Goal: Task Accomplishment & Management: Complete application form

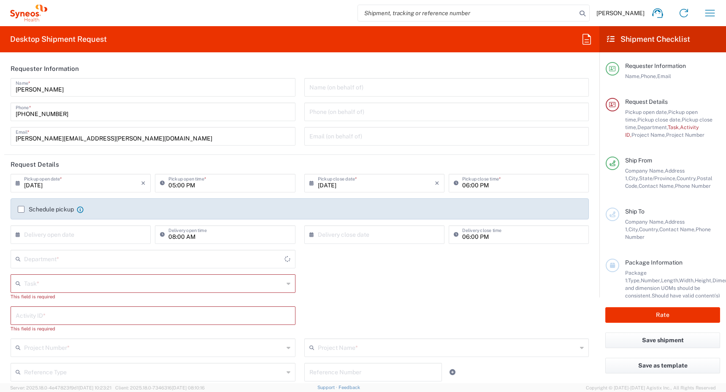
type input "[GEOGRAPHIC_DATA]"
type input "4510"
type input "Syneos Health Canada LP- [GEOGRAPHIC_DATA]"
click at [121, 181] on input "[DATE]" at bounding box center [82, 182] width 117 height 15
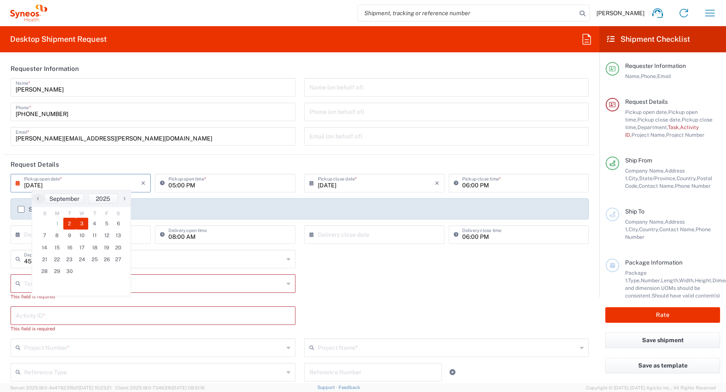
click at [84, 224] on span "3" at bounding box center [82, 224] width 13 height 12
type input "[DATE]"
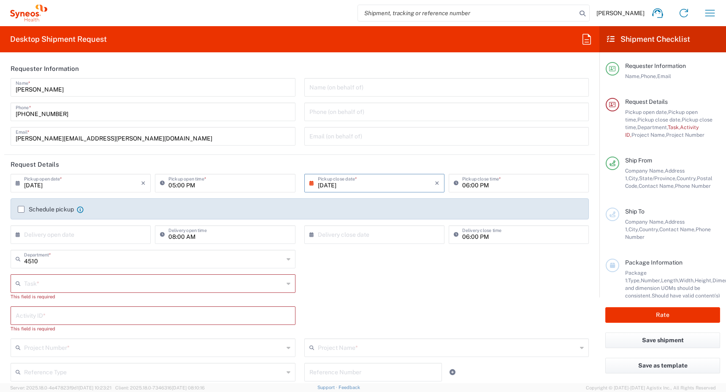
click at [171, 184] on input "05:00 PM" at bounding box center [229, 182] width 122 height 15
type input "12:00 PM"
click at [462, 185] on input "06:00 PM" at bounding box center [523, 182] width 122 height 15
type input "05:00 PM"
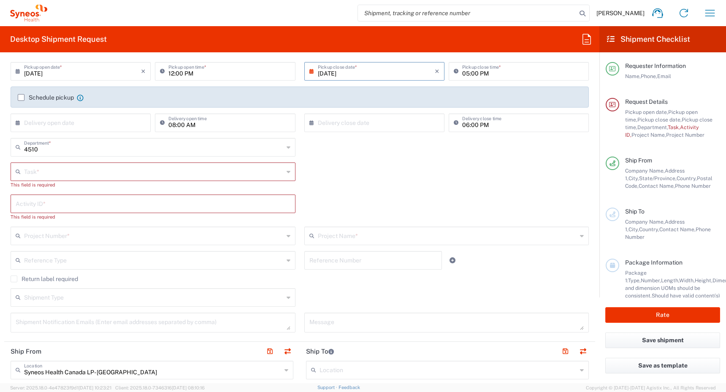
scroll to position [133, 0]
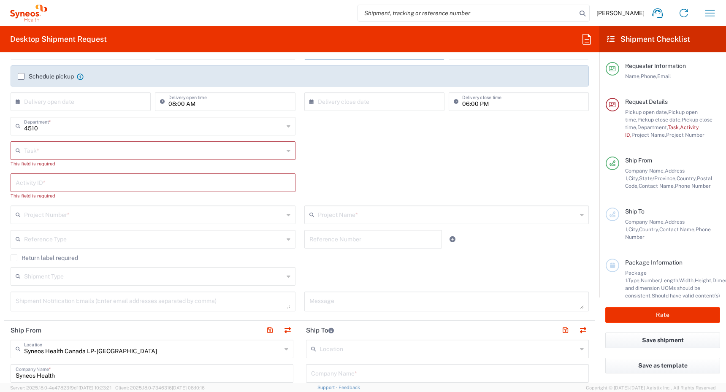
click at [22, 76] on label "Schedule pickup" at bounding box center [46, 76] width 56 height 7
click at [21, 76] on input "Schedule pickup" at bounding box center [21, 76] width 0 height 0
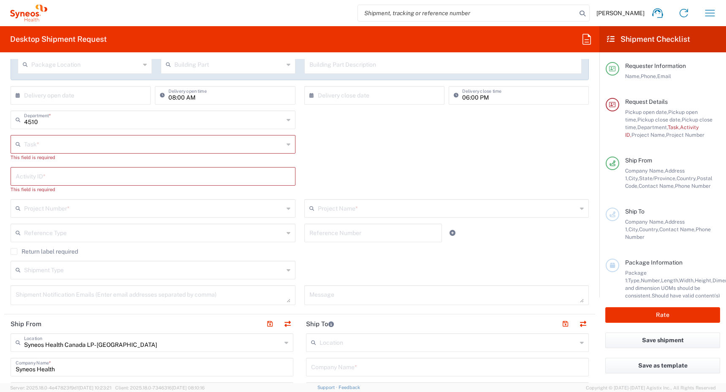
scroll to position [165, 0]
click at [260, 140] on input "text" at bounding box center [154, 142] width 260 height 15
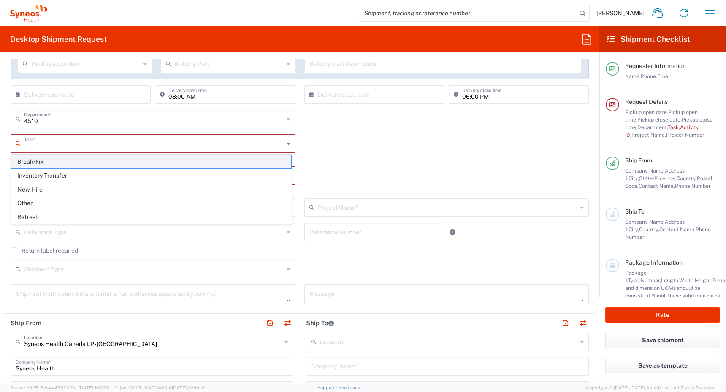
click at [232, 162] on span "Break/Fix" at bounding box center [151, 161] width 280 height 13
type input "Break/Fix"
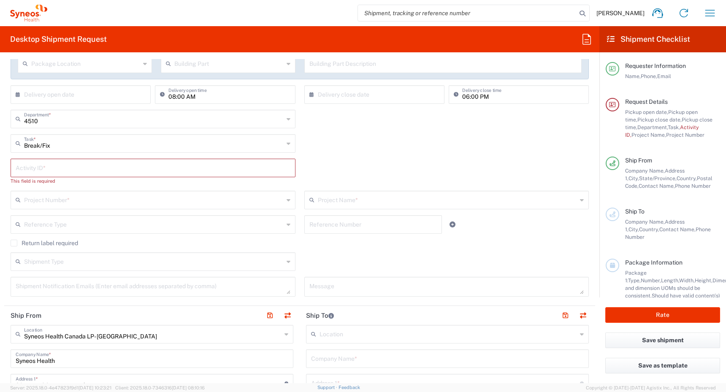
click at [205, 168] on input "text" at bounding box center [153, 167] width 275 height 15
paste input "INC2640955"
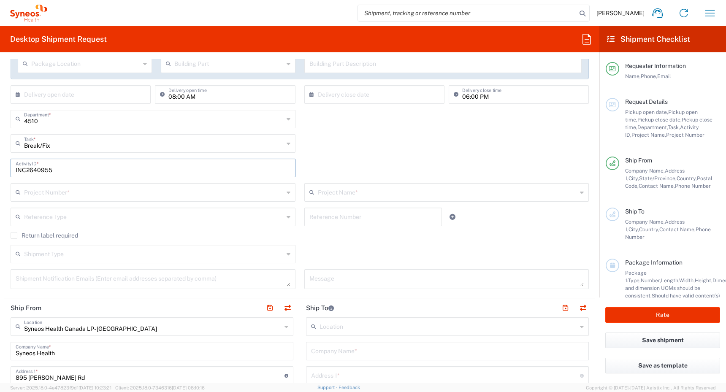
type input "INC2640955"
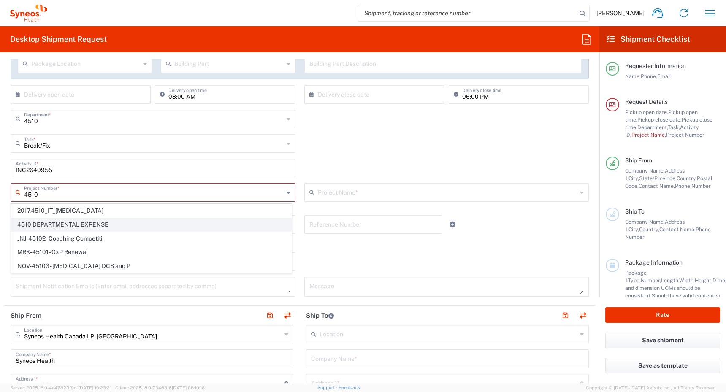
click at [94, 222] on span "4510 DEPARTMENTAL EXPENSE" at bounding box center [151, 224] width 280 height 13
type input "4510 DEPARTMENTAL EXPENSE"
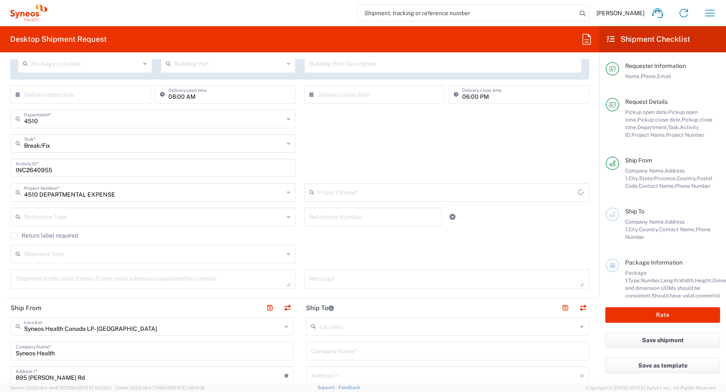
type input "4510 DEPARTMENTAL EXPENSE"
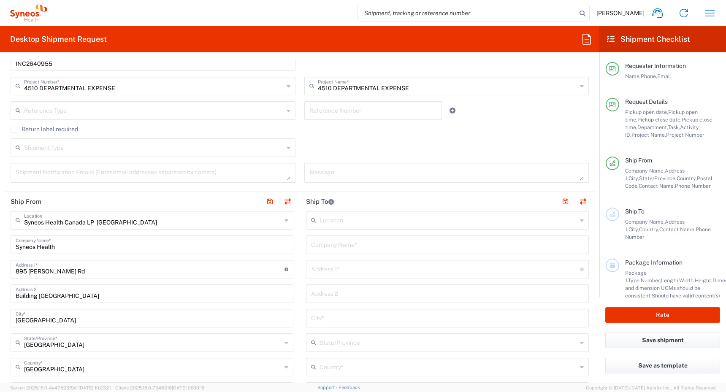
scroll to position [277, 0]
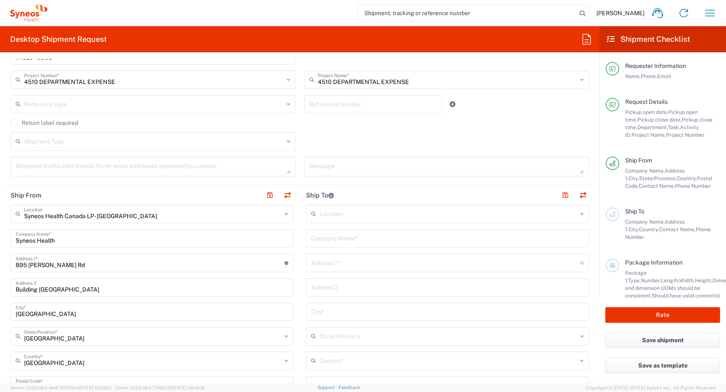
click at [14, 121] on label "Return label required" at bounding box center [45, 122] width 68 height 7
click at [14, 123] on input "Return label required" at bounding box center [14, 123] width 0 height 0
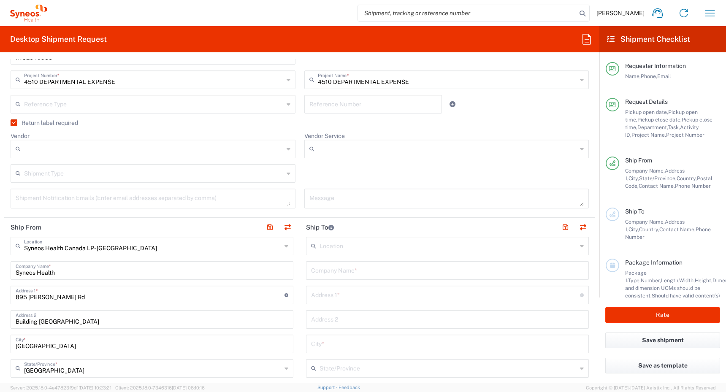
click at [78, 150] on input "Vendor" at bounding box center [154, 149] width 260 height 14
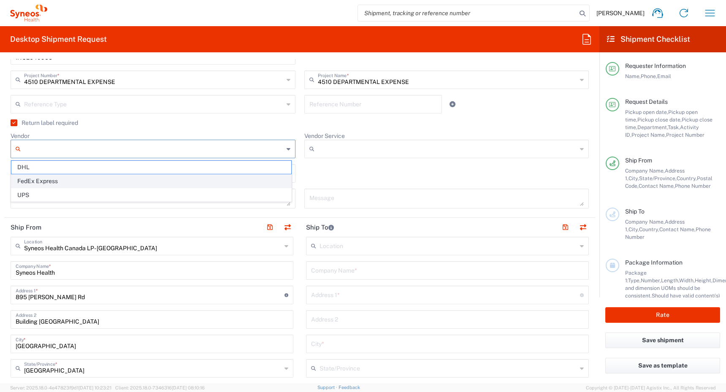
click at [68, 186] on span "FedEx Express" at bounding box center [151, 181] width 280 height 13
type input "FedEx Express"
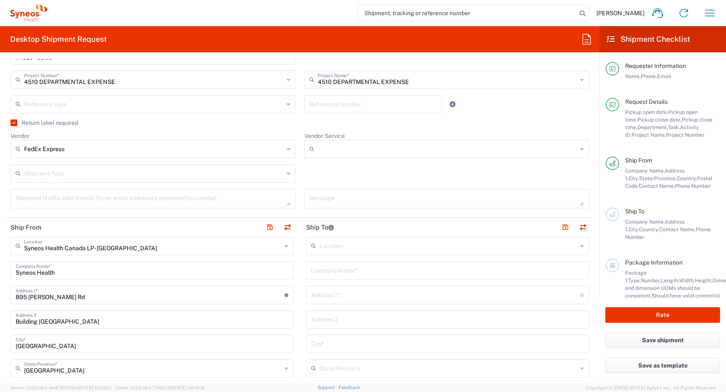
click at [87, 175] on input "text" at bounding box center [154, 172] width 260 height 15
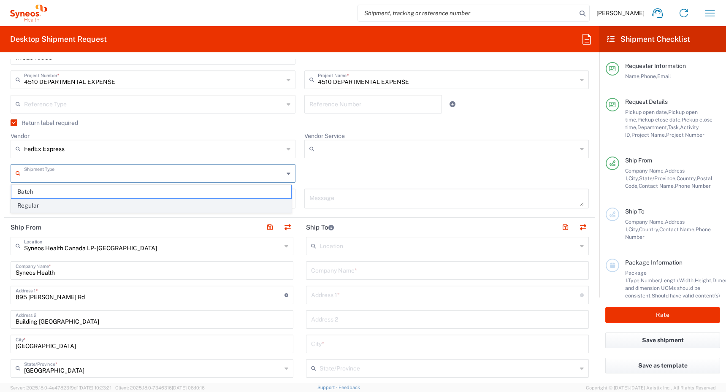
click at [79, 203] on span "Regular" at bounding box center [151, 205] width 280 height 13
type input "Regular"
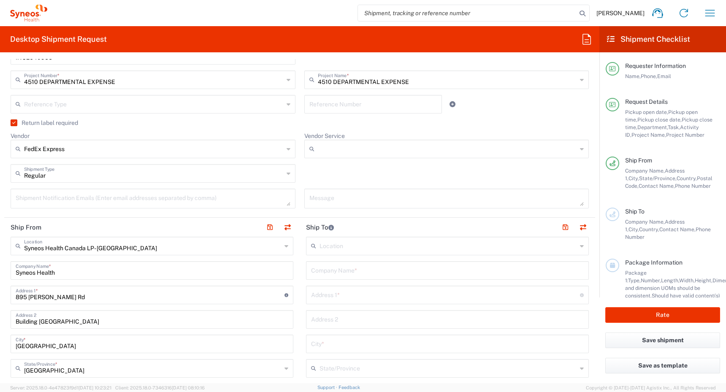
click at [322, 149] on input "Vendor Service" at bounding box center [448, 149] width 260 height 14
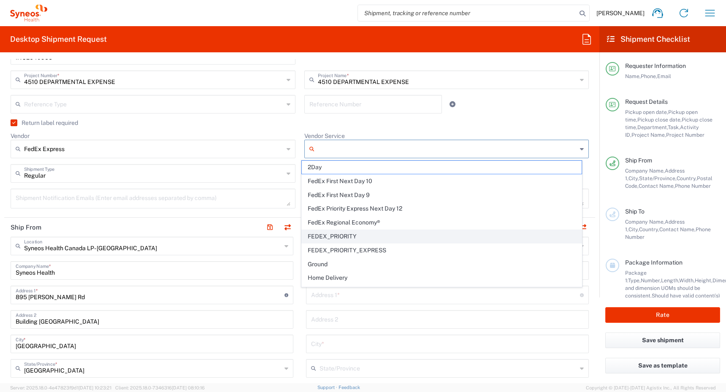
scroll to position [67, 0]
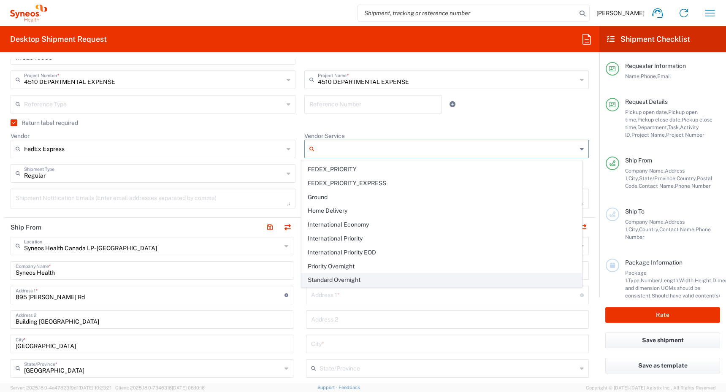
click at [326, 277] on span "Standard Overnight" at bounding box center [442, 279] width 280 height 13
type input "Standard Overnight"
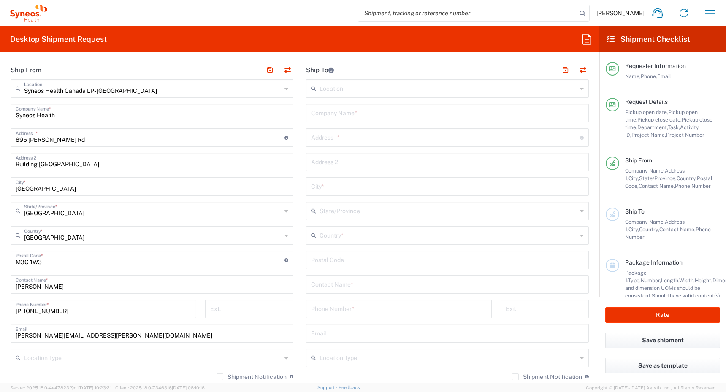
scroll to position [441, 0]
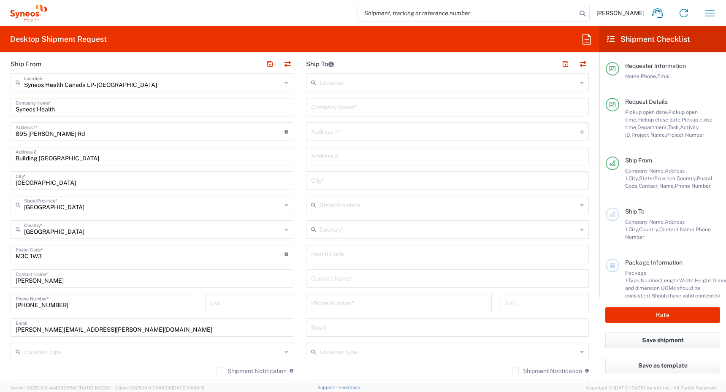
click at [330, 231] on input "text" at bounding box center [447, 229] width 257 height 15
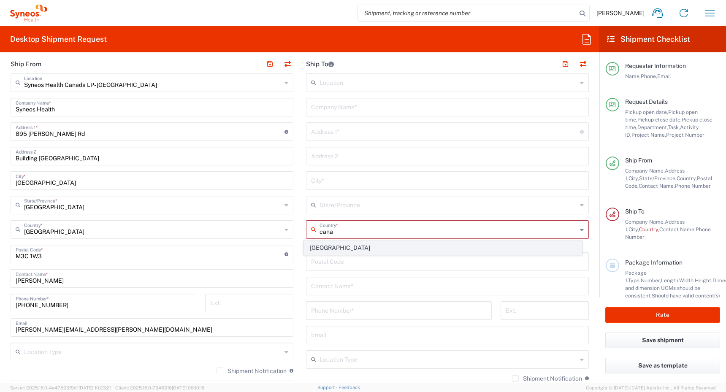
click at [316, 248] on span "[GEOGRAPHIC_DATA]" at bounding box center [443, 247] width 278 height 13
type input "[GEOGRAPHIC_DATA]"
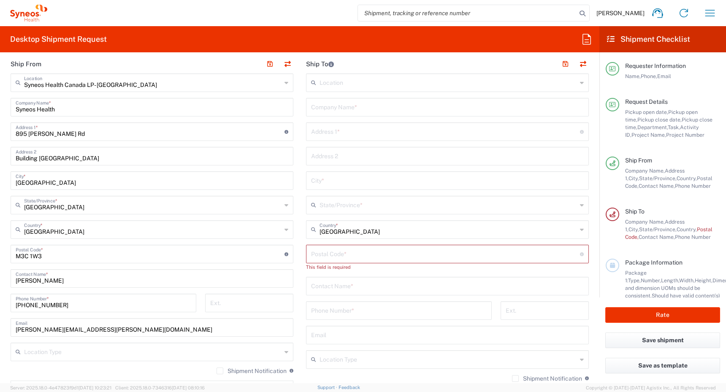
click at [332, 289] on input "text" at bounding box center [447, 285] width 273 height 15
paste input "Shireen Kahai"
type input "Shireen Kahai"
click at [350, 108] on input "text" at bounding box center [447, 106] width 273 height 15
paste input "Shireen Kahai"
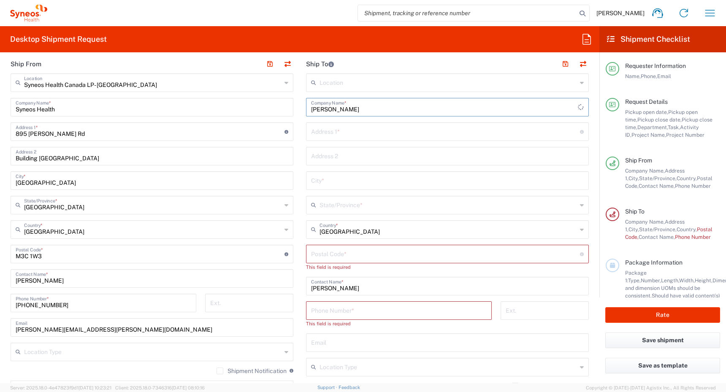
type input "Shireen Kahai"
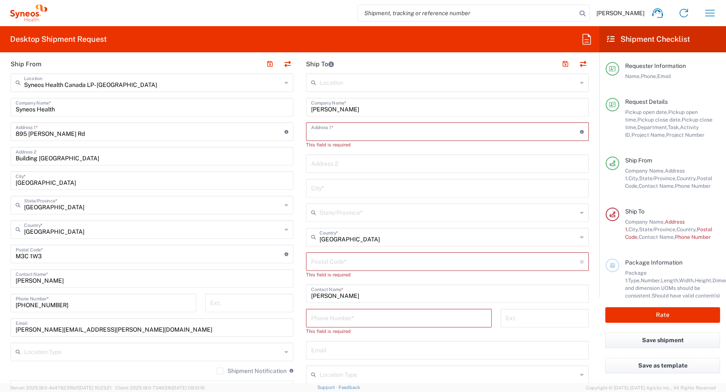
paste input "968 Spry Road"
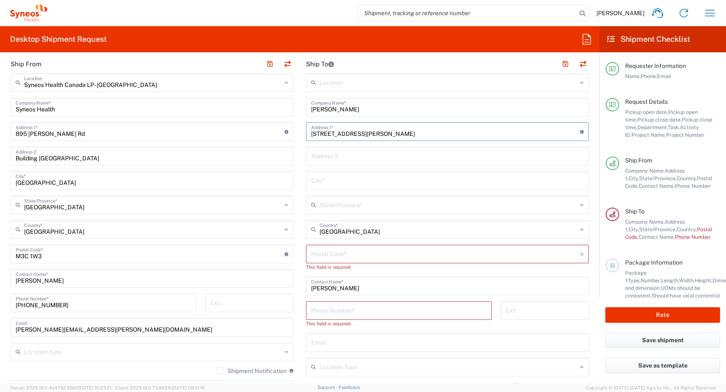
type input "968 Spry Road"
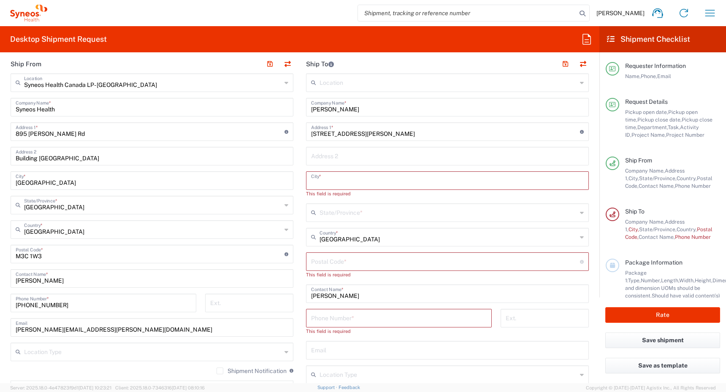
paste input "Marmora"
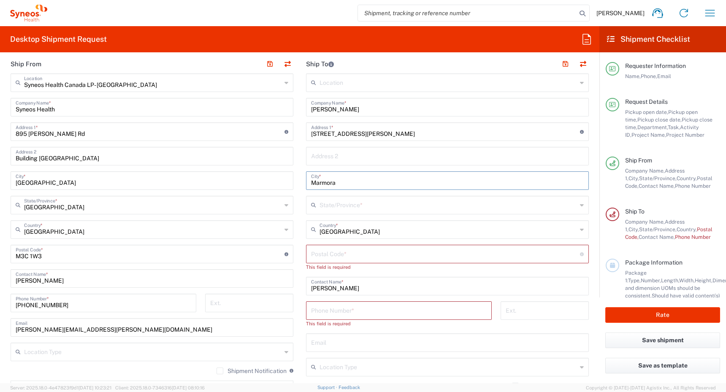
type input "Marmora"
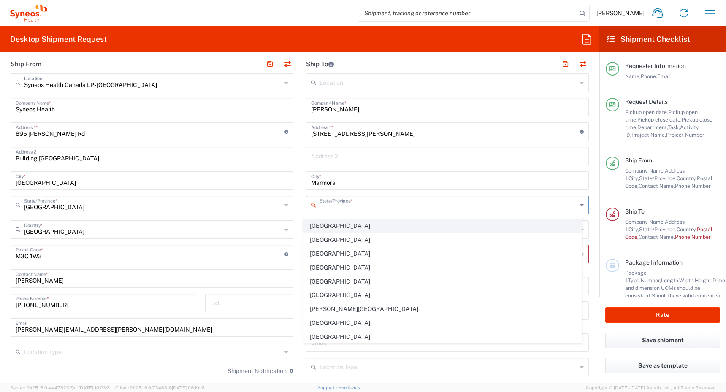
scroll to position [53, 0]
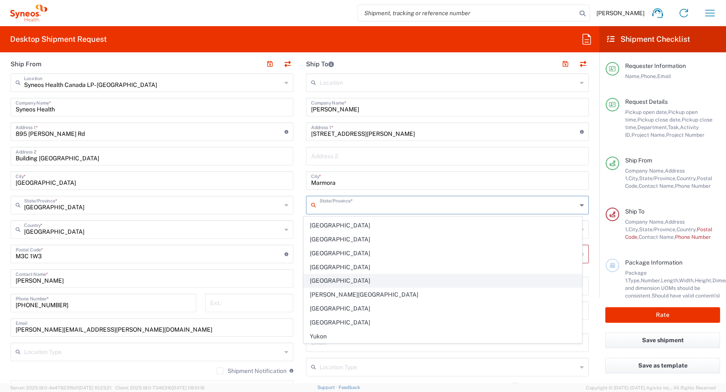
click at [322, 278] on span "[GEOGRAPHIC_DATA]" at bounding box center [443, 280] width 278 height 13
type input "[GEOGRAPHIC_DATA]"
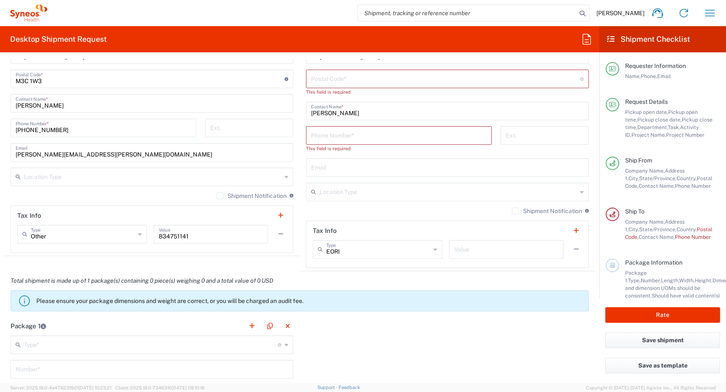
scroll to position [609, 0]
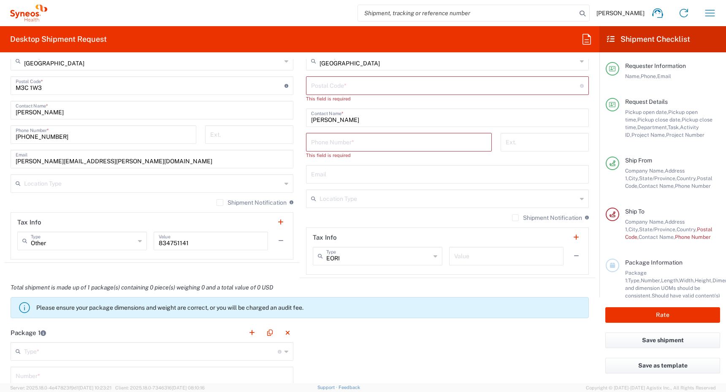
click at [329, 87] on input "undefined" at bounding box center [445, 85] width 269 height 15
paste input "K0K 2M0"
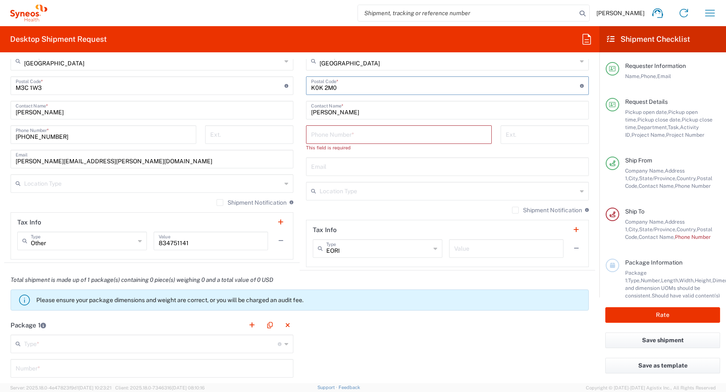
type input "K0K 2M0"
paste input "16133255799"
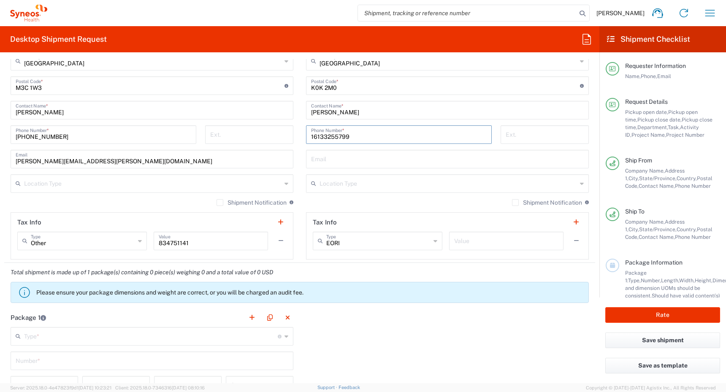
type input "16133255799"
paste input "kahaishireen@gmail.com"
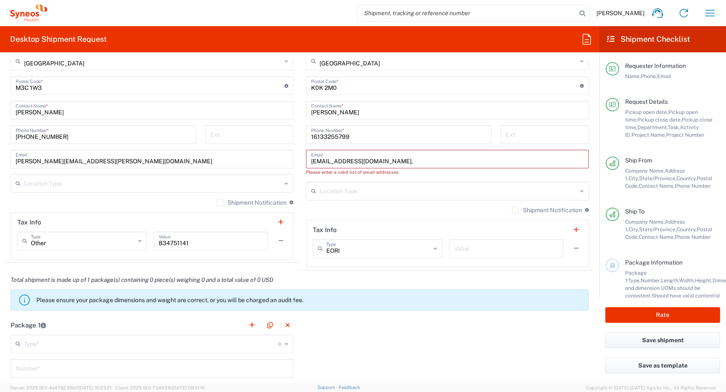
paste input "francesco.beddia@syneoshealth.com"
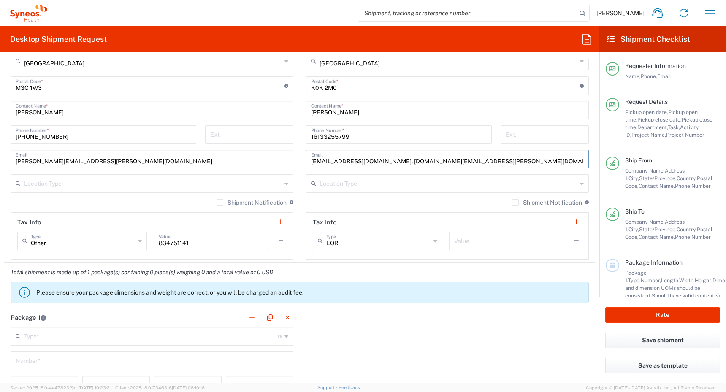
type input "kahaishireen@gmail.com, francesco.beddia@syneoshealth.com"
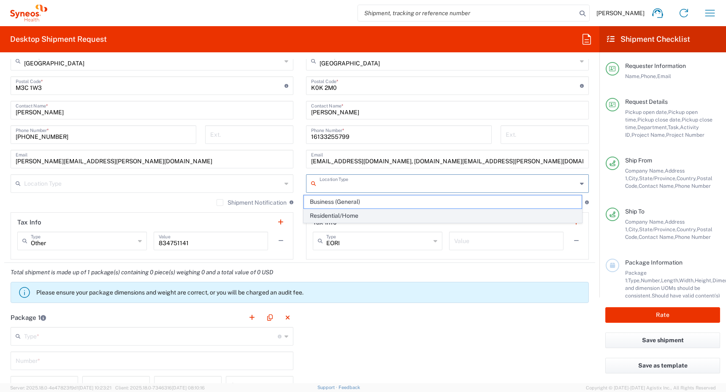
click at [324, 214] on span "Residential/Home" at bounding box center [443, 215] width 278 height 13
type input "Residential/Home"
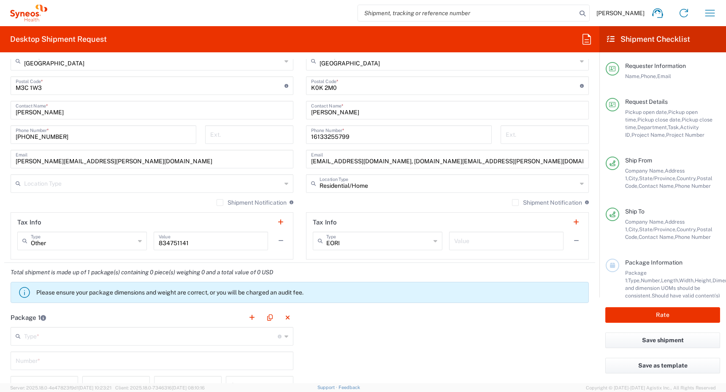
click at [275, 179] on input "text" at bounding box center [152, 183] width 257 height 15
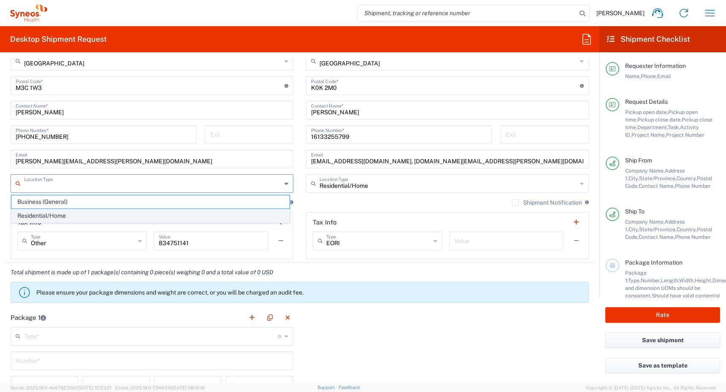
click at [253, 209] on span "Residential/Home" at bounding box center [150, 215] width 278 height 13
type input "Residential/Home"
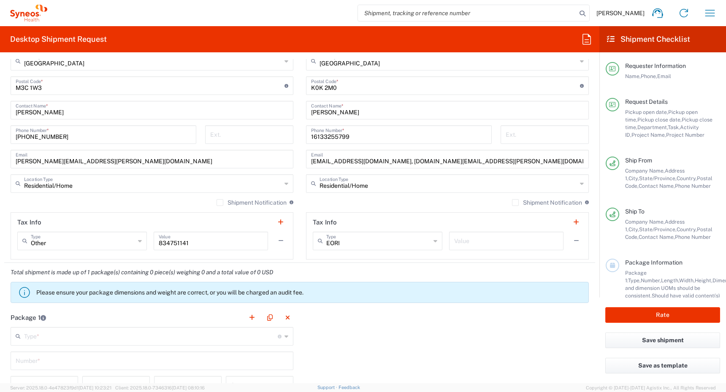
click at [512, 203] on label "Shipment Notification" at bounding box center [547, 202] width 70 height 7
click at [515, 203] on input "Shipment Notification" at bounding box center [515, 203] width 0 height 0
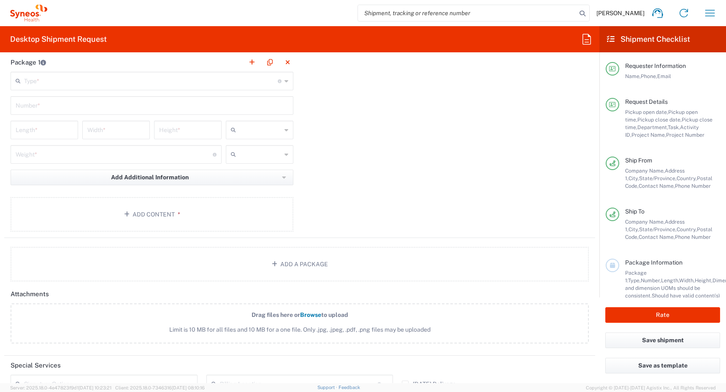
scroll to position [864, 0]
click at [212, 78] on input "text" at bounding box center [151, 80] width 254 height 15
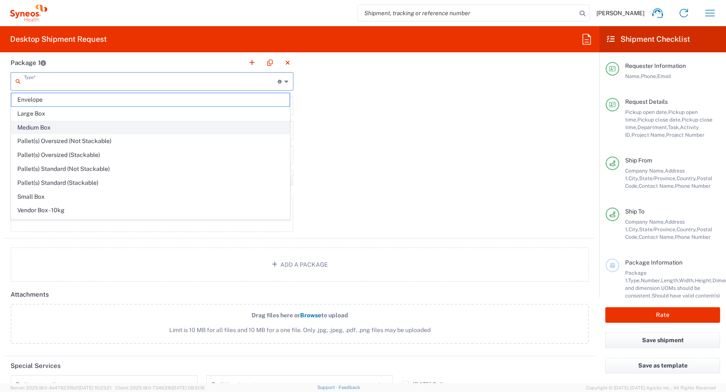
click at [192, 127] on span "Medium Box" at bounding box center [150, 127] width 278 height 13
type input "Medium Box"
type input "13"
type input "11.5"
type input "2.5"
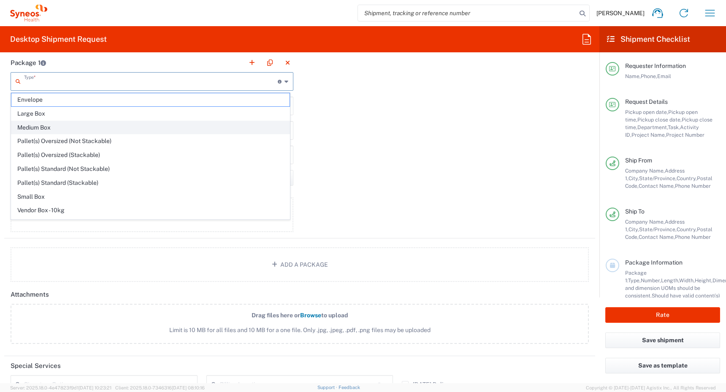
type input "in"
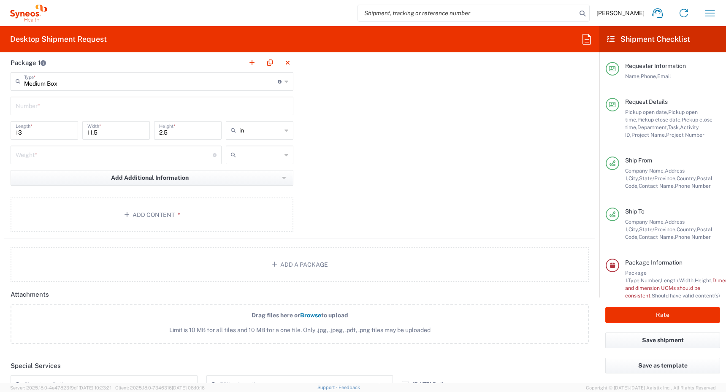
click at [200, 109] on input "text" at bounding box center [152, 105] width 273 height 15
type input "1"
click at [142, 157] on input "number" at bounding box center [114, 154] width 197 height 15
type input "7"
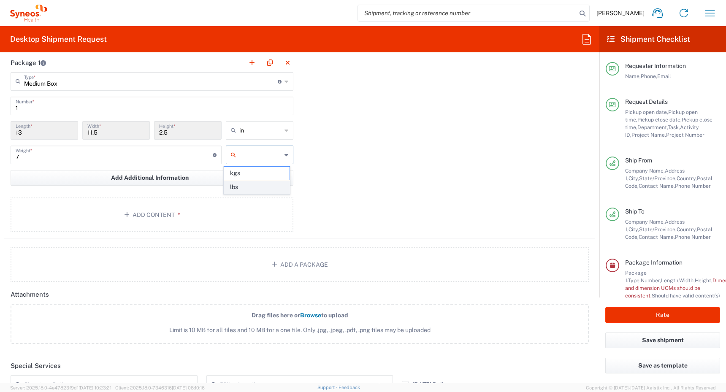
click at [243, 186] on span "lbs" at bounding box center [256, 187] width 65 height 13
type input "lbs"
click at [154, 218] on button "Add Content *" at bounding box center [152, 215] width 283 height 35
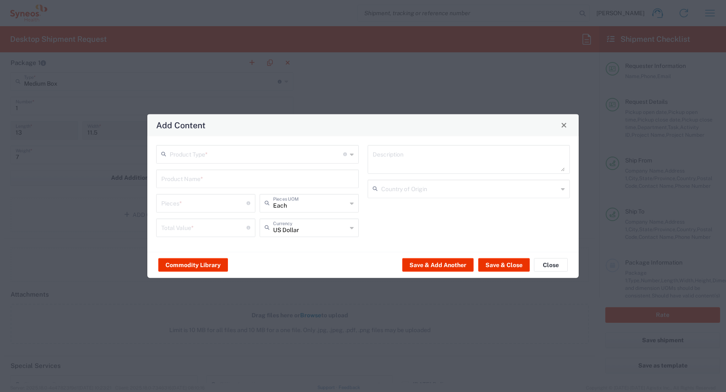
click at [251, 160] on input "text" at bounding box center [256, 153] width 173 height 15
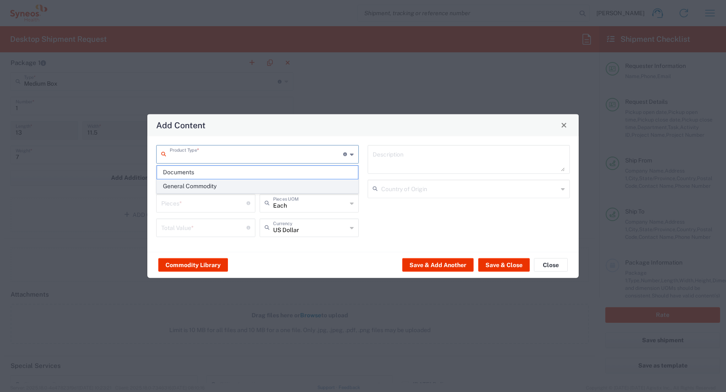
click at [247, 185] on span "General Commodity" at bounding box center [257, 186] width 201 height 13
type input "General Commodity"
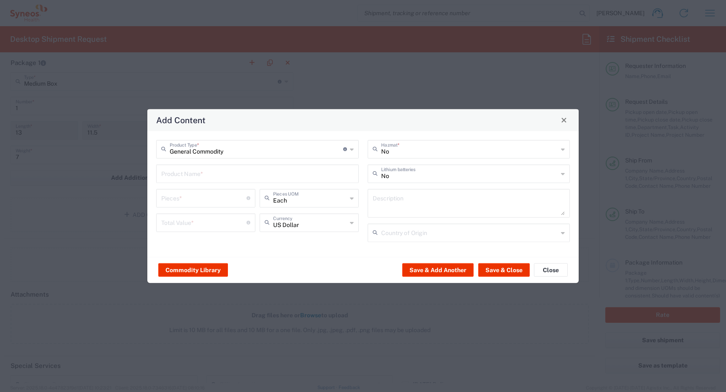
click at [223, 174] on input "text" at bounding box center [257, 172] width 192 height 15
click at [209, 198] on input "number" at bounding box center [203, 197] width 85 height 15
type input "1"
click at [192, 270] on button "Commodity Library" at bounding box center [193, 270] width 70 height 14
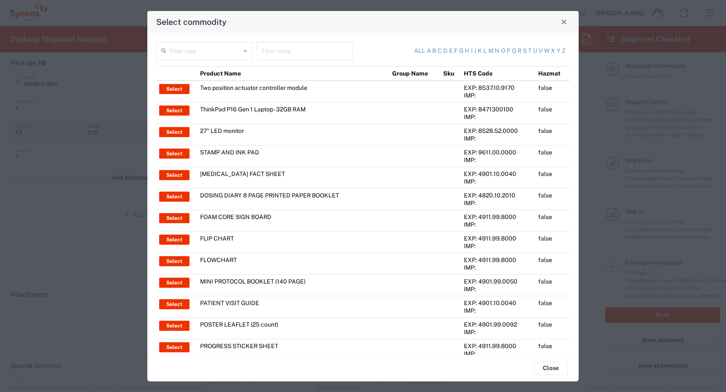
click at [237, 49] on input "text" at bounding box center [205, 50] width 71 height 15
click at [232, 69] on span "Product Name" at bounding box center [203, 69] width 93 height 13
type input "Product Name"
click at [292, 49] on input "text" at bounding box center [305, 50] width 86 height 15
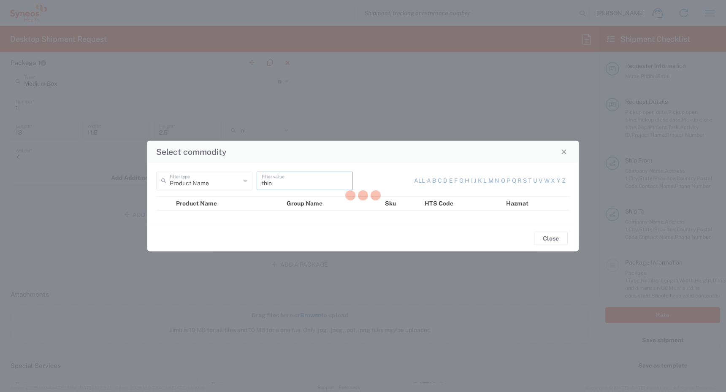
type input "think"
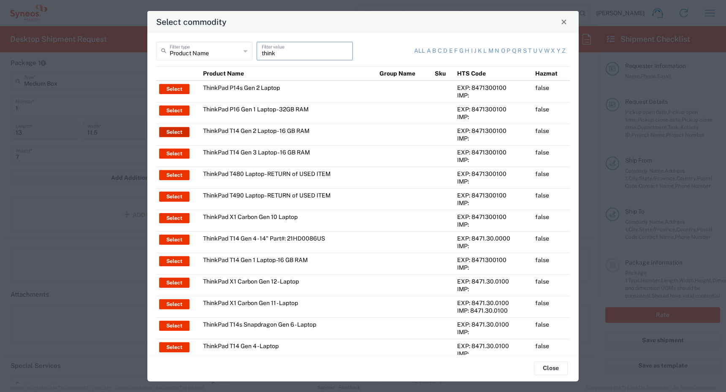
click at [173, 131] on button "Select" at bounding box center [174, 132] width 30 height 10
type input "ThinkPad T14 Gen 2 Laptop - 16 GB RAM"
type textarea "Intel Core i7-1156G7 vProÂ® Processor - 14"- 16 GB RAM - 512 GB SSD"
type input "[GEOGRAPHIC_DATA]"
type input "Yes"
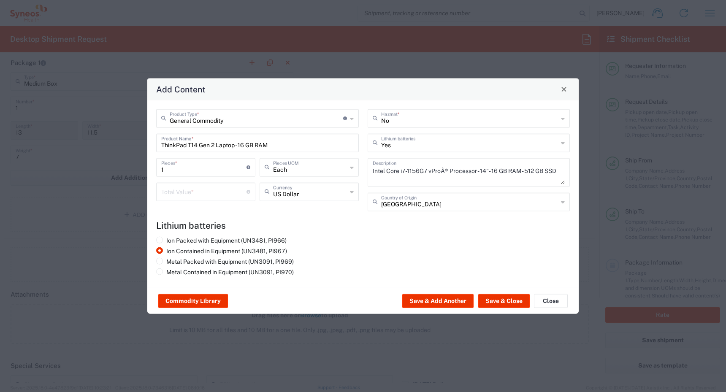
click at [201, 190] on input "number" at bounding box center [203, 191] width 85 height 15
type input "1700"
click at [500, 298] on button "Save & Close" at bounding box center [503, 301] width 51 height 14
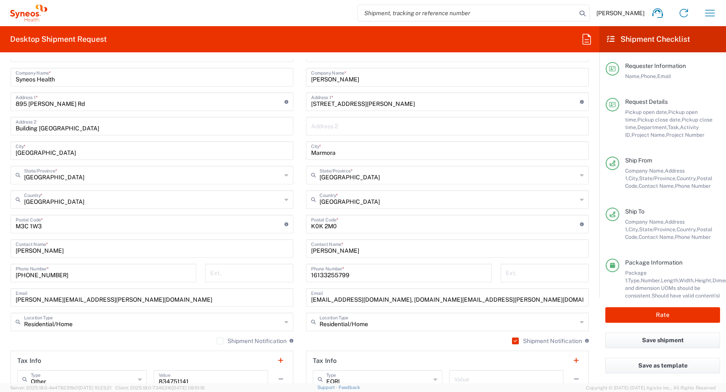
scroll to position [504, 0]
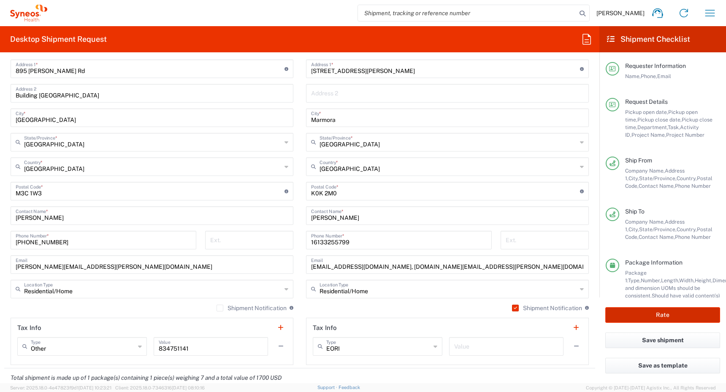
click at [653, 313] on button "Rate" at bounding box center [662, 315] width 115 height 16
type input "4510 DEPARTMENTAL EXPENSE"
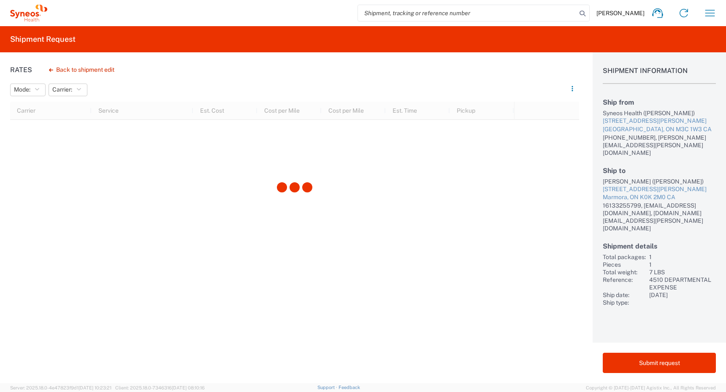
click at [611, 178] on div "Shireen Kahai (Shireen Kahai)" at bounding box center [659, 182] width 113 height 8
click at [631, 178] on div "Shireen Kahai (Shireen Kahai)" at bounding box center [659, 182] width 113 height 8
copy div "Shireen Kahai"
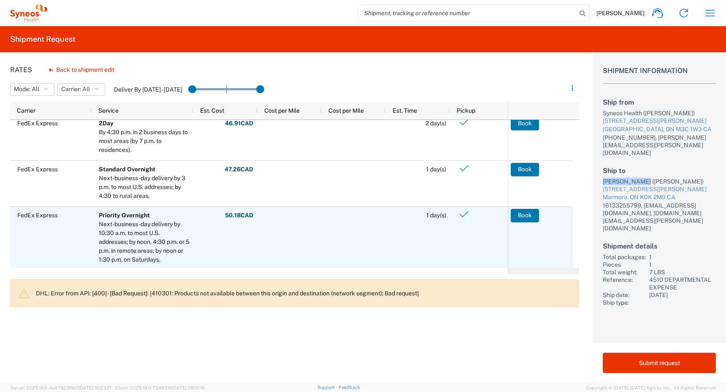
scroll to position [54, 0]
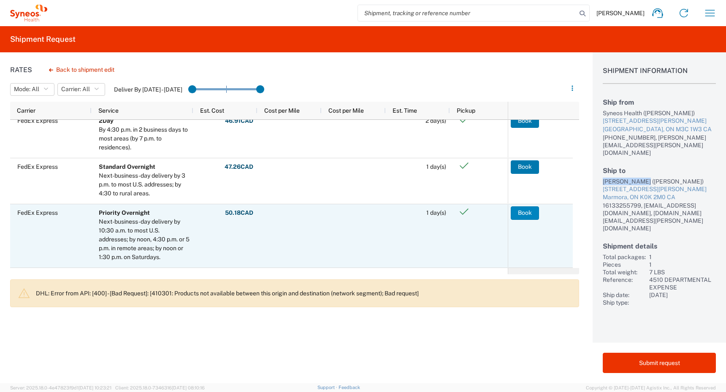
click at [525, 210] on button "Book" at bounding box center [525, 213] width 28 height 14
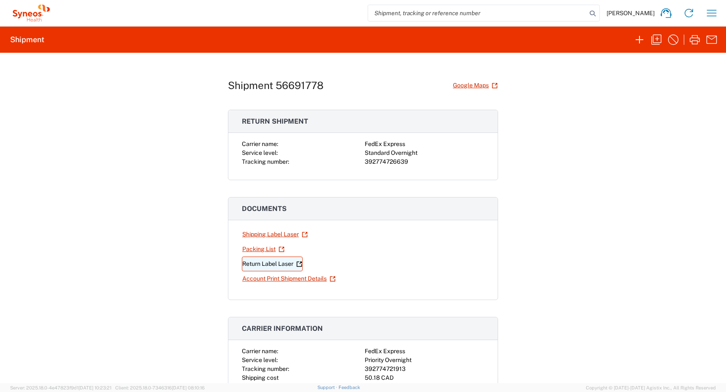
click at [269, 263] on link "Return Label Laser" at bounding box center [272, 264] width 61 height 15
click at [267, 233] on link "Shipping Label Laser" at bounding box center [275, 234] width 66 height 15
click at [712, 14] on icon "button" at bounding box center [712, 13] width 14 height 14
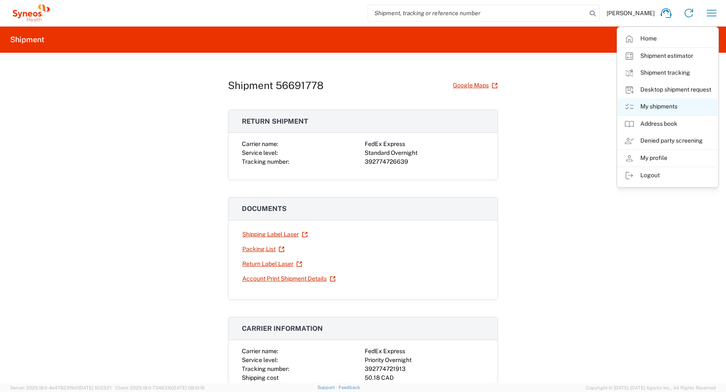
click at [653, 106] on link "My shipments" at bounding box center [667, 106] width 100 height 17
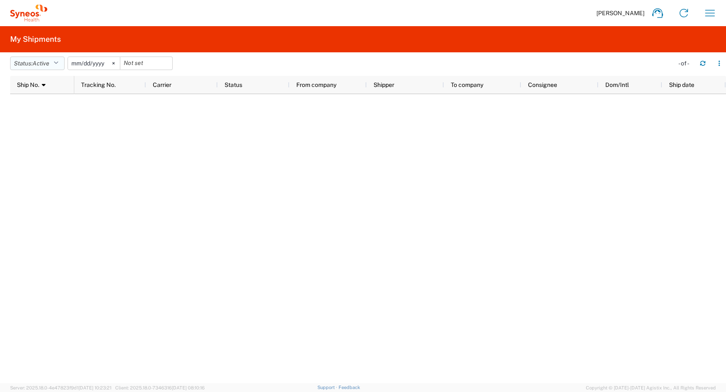
click at [49, 61] on span "Active" at bounding box center [40, 63] width 17 height 7
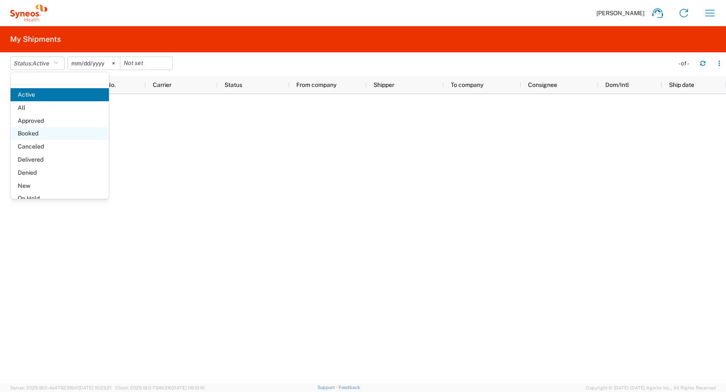
click at [46, 131] on span "Booked" at bounding box center [60, 133] width 98 height 13
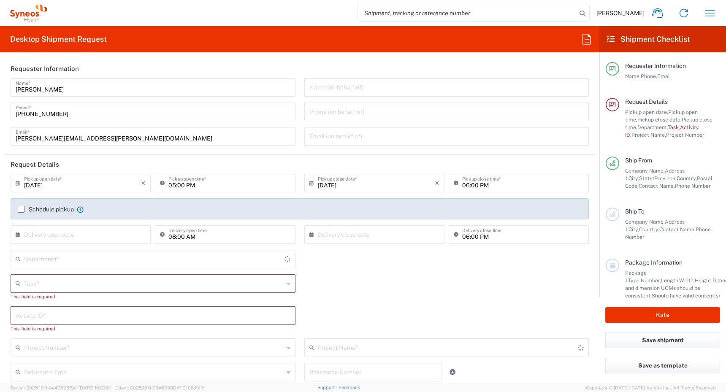
type input "[GEOGRAPHIC_DATA]"
type input "Syneos Health Canada LP- [GEOGRAPHIC_DATA]"
type input "4510"
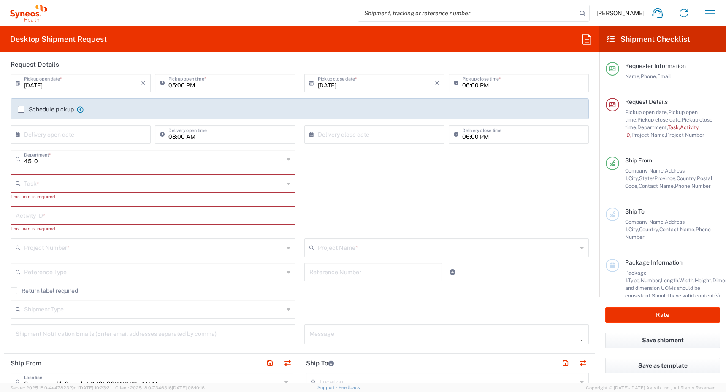
scroll to position [112, 0]
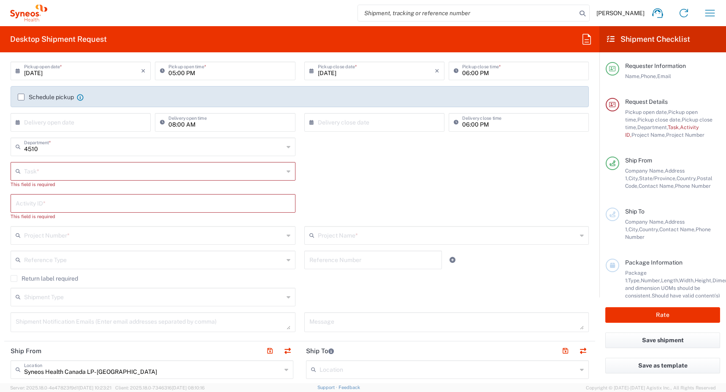
click at [108, 69] on input "[DATE]" at bounding box center [82, 70] width 117 height 15
click at [82, 112] on span "3" at bounding box center [82, 112] width 13 height 12
type input "[DATE]"
click at [171, 75] on input "05:00 PM" at bounding box center [229, 70] width 122 height 15
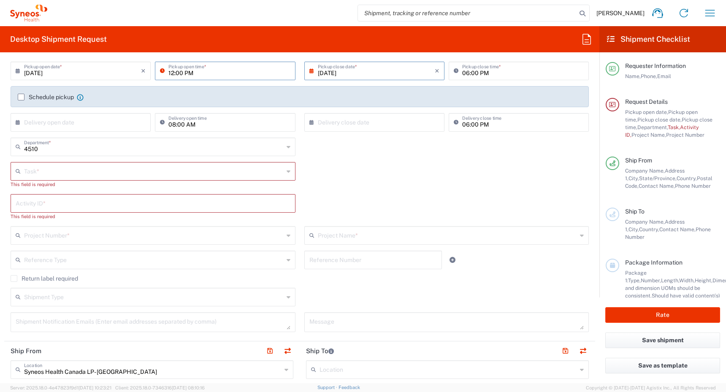
type input "12:00 PM"
click at [463, 71] on input "06:00 PM" at bounding box center [523, 70] width 122 height 15
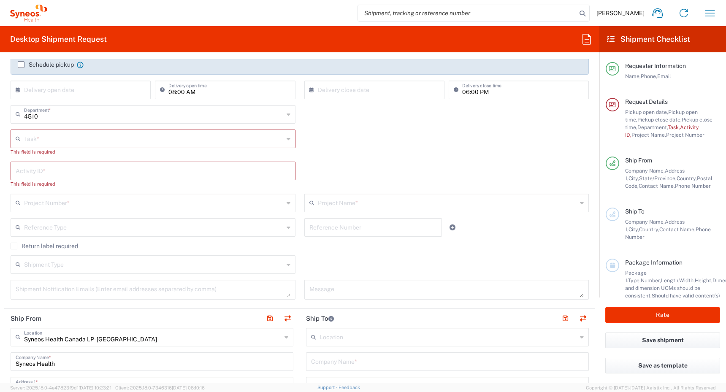
scroll to position [159, 0]
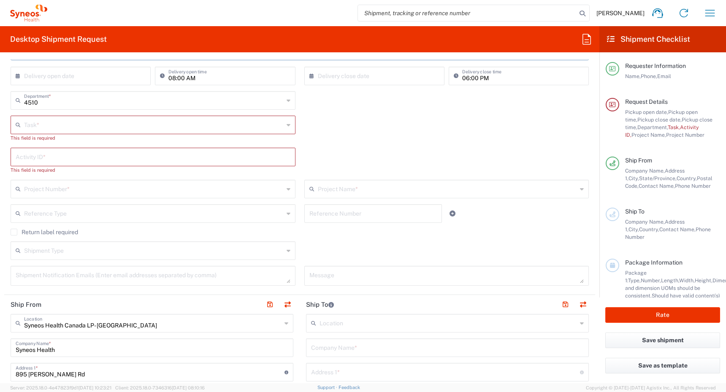
click at [252, 129] on input "text" at bounding box center [154, 124] width 260 height 15
type input "05:00 PM"
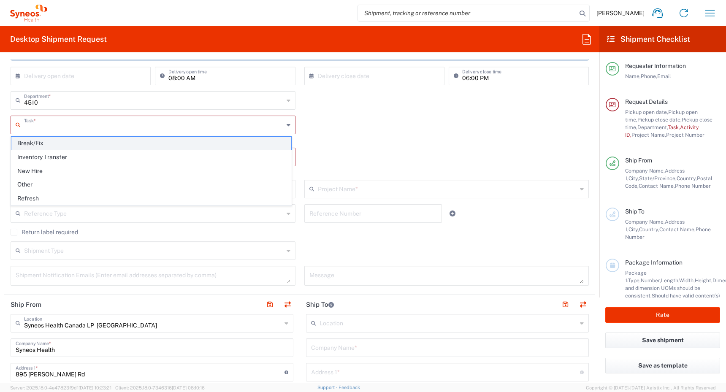
click at [241, 143] on span "Break/Fix" at bounding box center [151, 143] width 280 height 13
type input "Break/Fix"
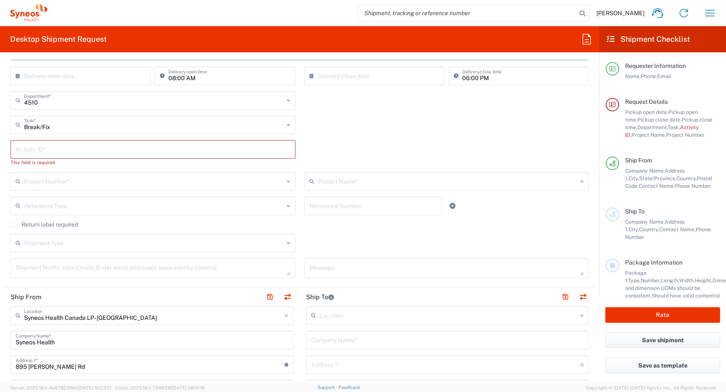
click at [217, 155] on input "text" at bounding box center [153, 148] width 275 height 15
paste input "INC2632720"
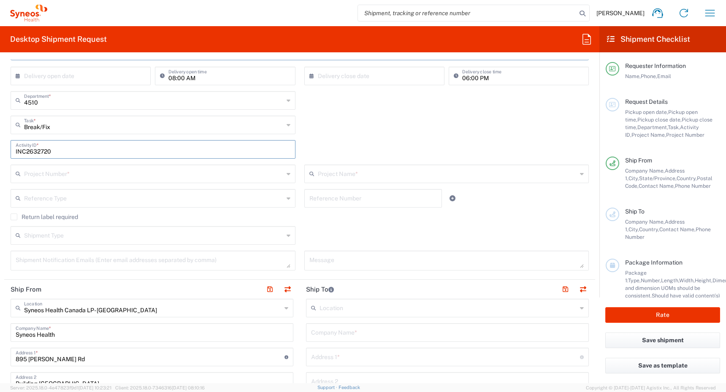
type input "INC2632720"
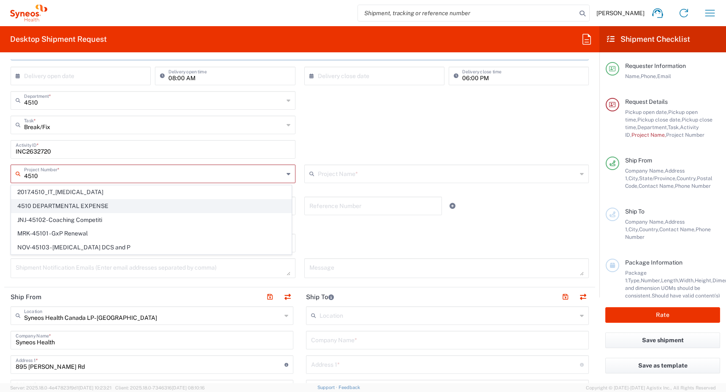
click at [82, 204] on span "4510 DEPARTMENTAL EXPENSE" at bounding box center [151, 206] width 280 height 13
type input "4510 DEPARTMENTAL EXPENSE"
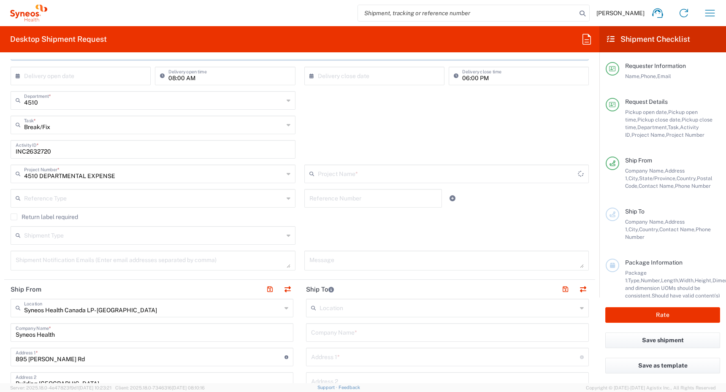
type input "4510 DEPARTMENTAL EXPENSE"
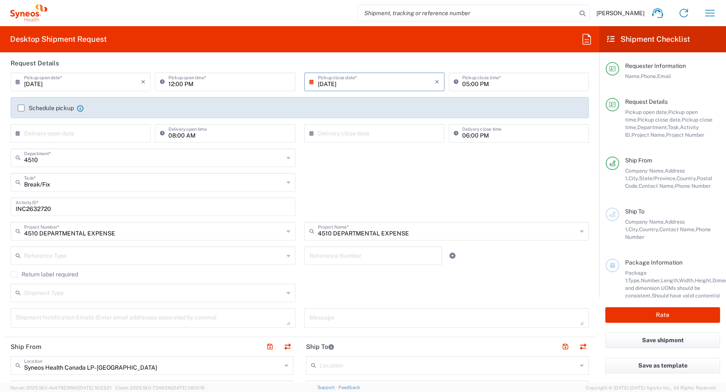
scroll to position [101, 0]
click at [21, 109] on label "Schedule pickup" at bounding box center [46, 108] width 56 height 7
click at [21, 108] on input "Schedule pickup" at bounding box center [21, 108] width 0 height 0
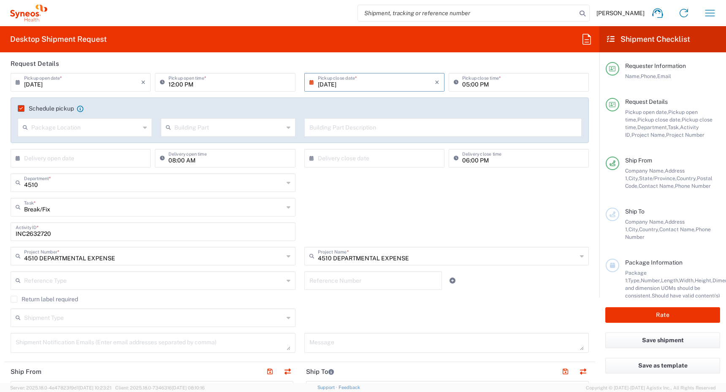
click at [122, 125] on input "text" at bounding box center [85, 126] width 109 height 15
click at [161, 111] on agx-checkbox-control "Schedule pickup When scheduling a pickup please be sure to meet the following c…" at bounding box center [300, 109] width 564 height 8
click at [228, 128] on input "text" at bounding box center [228, 126] width 109 height 15
click at [245, 115] on div "Schedule pickup When scheduling a pickup please be sure to meet the following c…" at bounding box center [300, 112] width 573 height 14
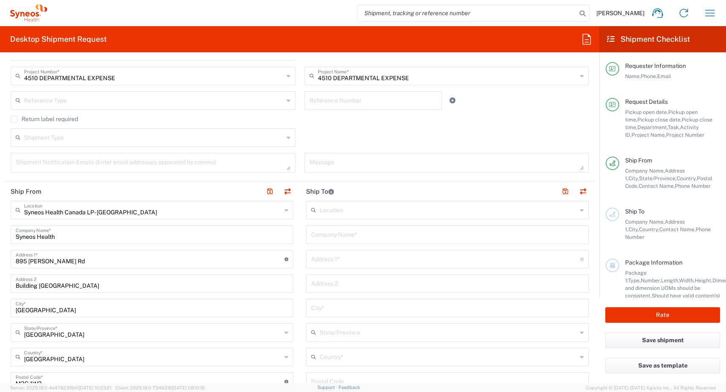
scroll to position [282, 0]
click at [14, 116] on label "Return label required" at bounding box center [45, 118] width 68 height 7
click at [14, 119] on input "Return label required" at bounding box center [14, 119] width 0 height 0
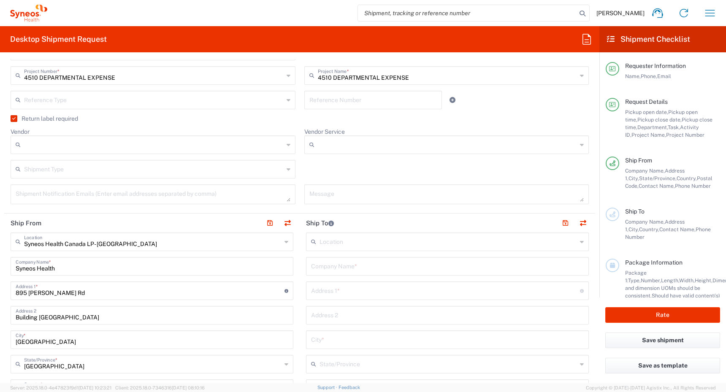
click at [62, 98] on input "text" at bounding box center [154, 99] width 260 height 15
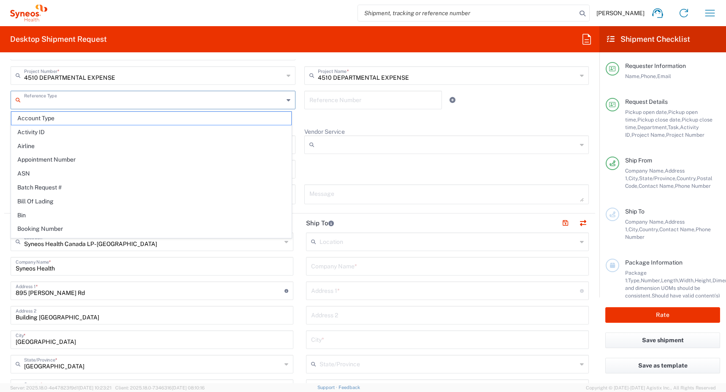
click at [62, 98] on input "text" at bounding box center [154, 99] width 260 height 15
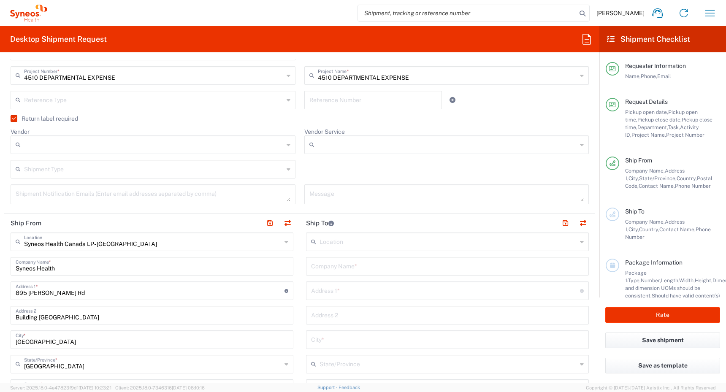
click at [60, 142] on input "Vendor" at bounding box center [154, 145] width 260 height 14
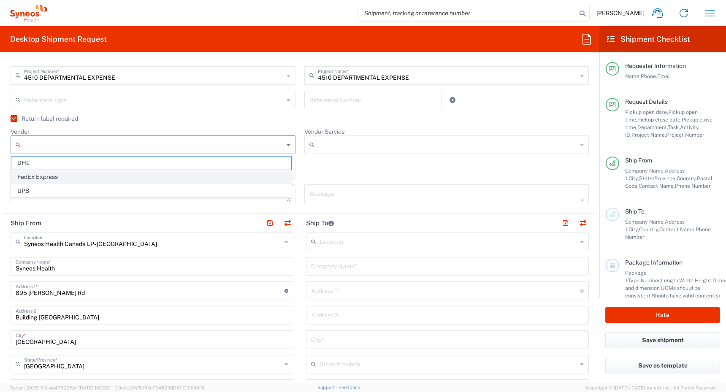
click at [54, 175] on span "FedEx Express" at bounding box center [151, 177] width 280 height 13
type input "FedEx Express"
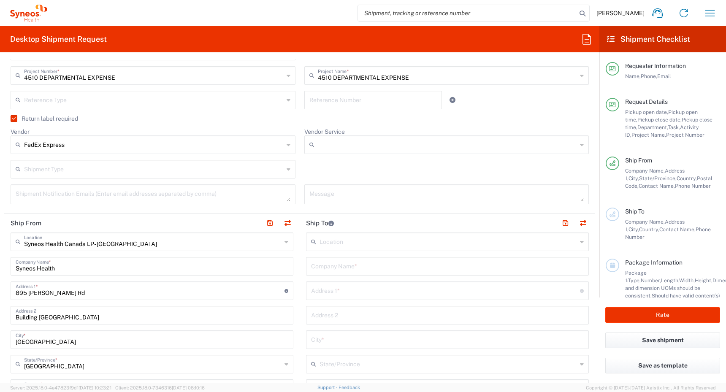
click at [76, 171] on input "text" at bounding box center [154, 168] width 260 height 15
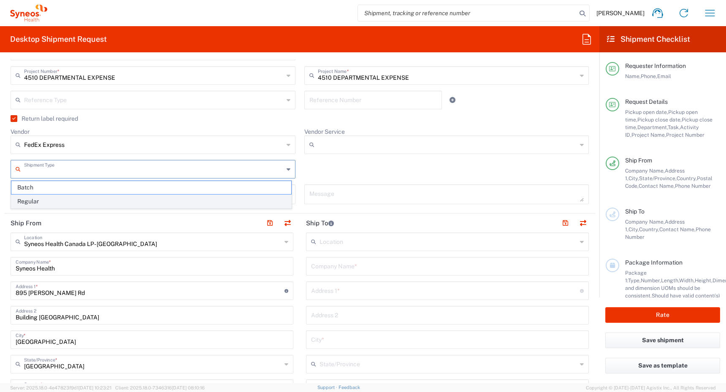
click at [71, 200] on span "Regular" at bounding box center [151, 201] width 280 height 13
type input "Regular"
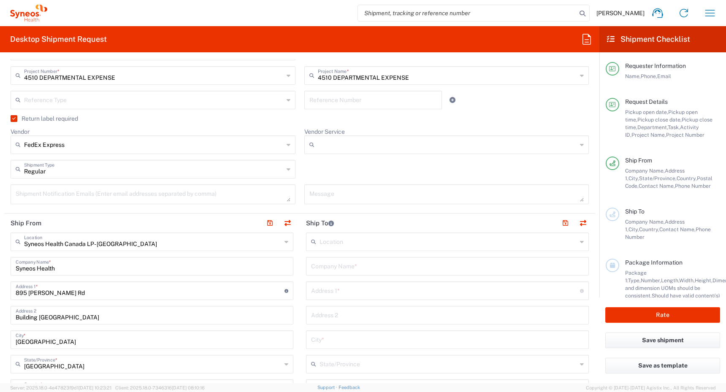
click at [340, 140] on input "Vendor Service" at bounding box center [448, 145] width 260 height 14
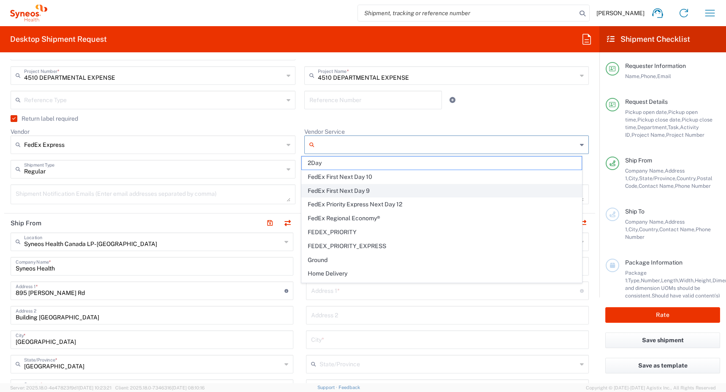
scroll to position [67, 0]
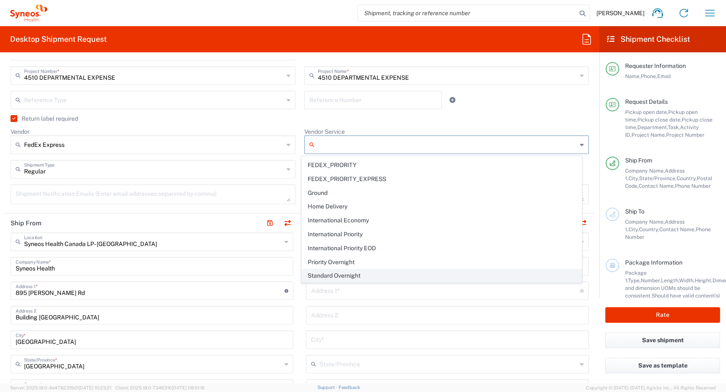
click at [319, 275] on span "Standard Overnight" at bounding box center [442, 275] width 280 height 13
type input "Standard Overnight"
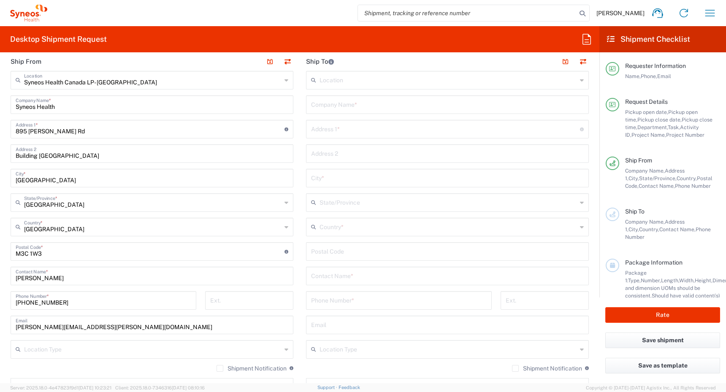
scroll to position [448, 0]
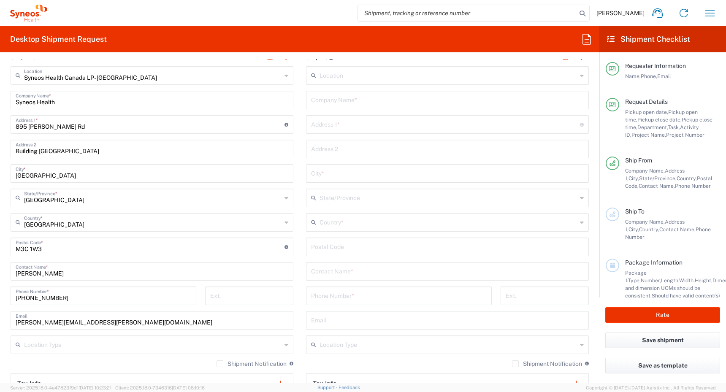
click at [337, 222] on input "text" at bounding box center [447, 221] width 257 height 15
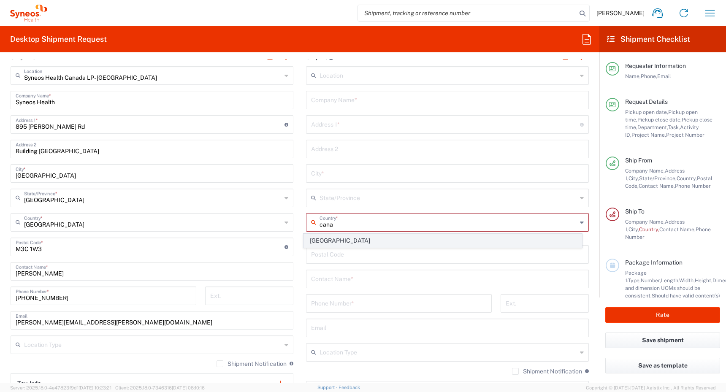
click at [323, 241] on span "[GEOGRAPHIC_DATA]" at bounding box center [443, 240] width 278 height 13
type input "[GEOGRAPHIC_DATA]"
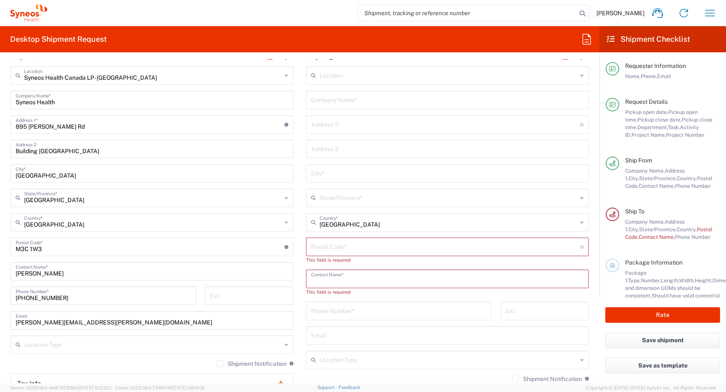
paste input "[PERSON_NAME]"
type input "[PERSON_NAME]"
click at [328, 97] on input "text" at bounding box center [447, 99] width 273 height 15
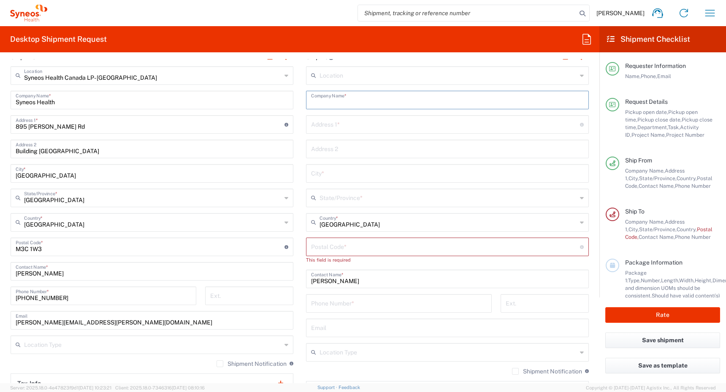
paste input "[PERSON_NAME]"
type input "[PERSON_NAME]"
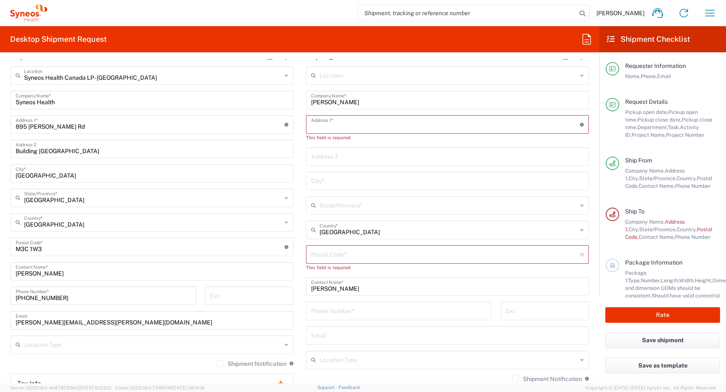
paste input "[STREET_ADDRESS][PERSON_NAME]"
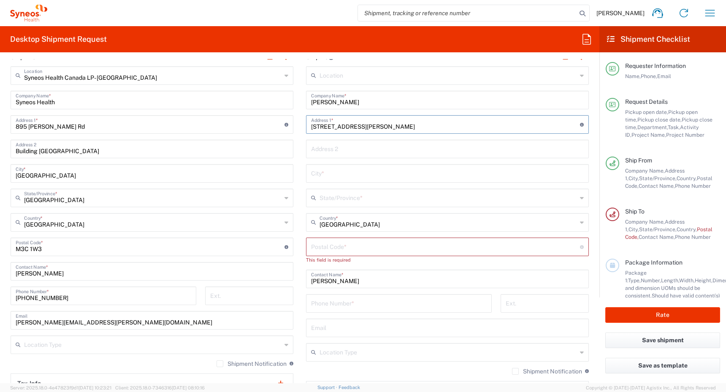
type input "[STREET_ADDRESS][PERSON_NAME]"
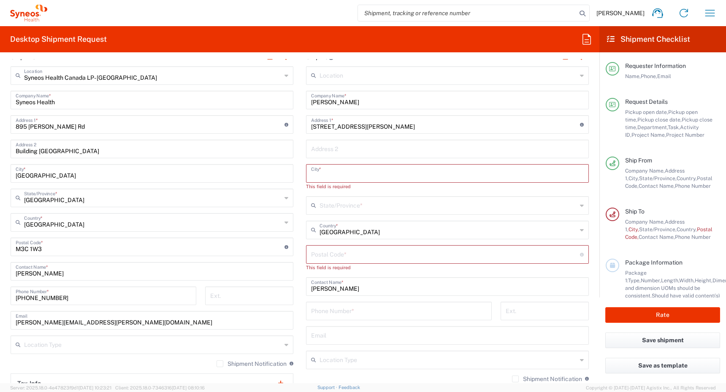
paste input "[GEOGRAPHIC_DATA]"
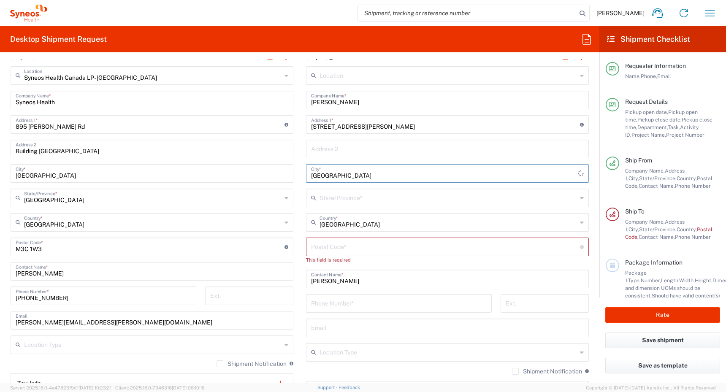
type input "[GEOGRAPHIC_DATA]"
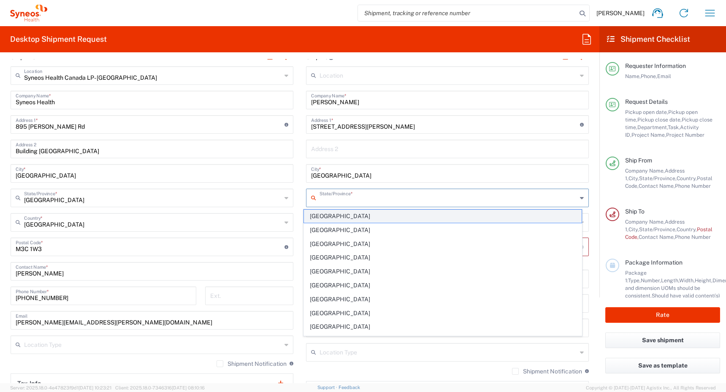
click at [346, 214] on span "[GEOGRAPHIC_DATA]" at bounding box center [443, 216] width 278 height 13
type input "[GEOGRAPHIC_DATA]"
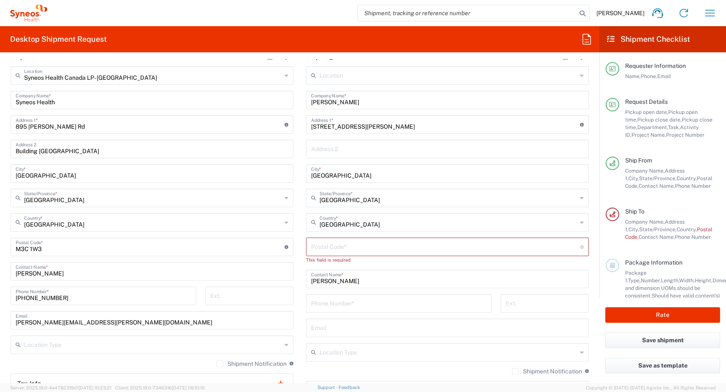
type input "[GEOGRAPHIC_DATA]"
paste input "T3G 3X7"
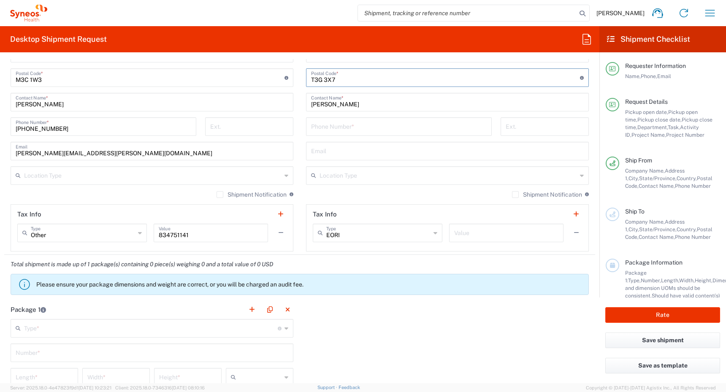
scroll to position [624, 0]
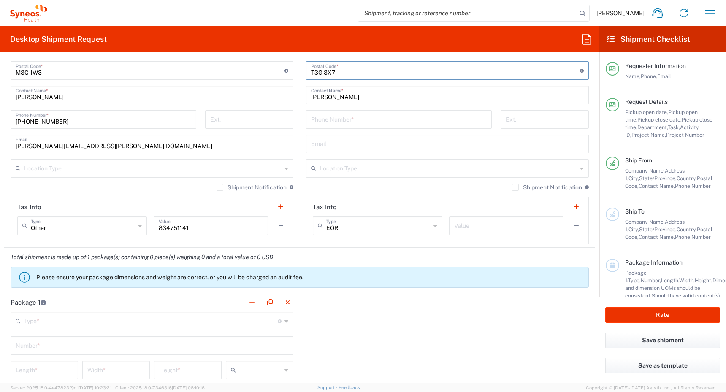
type input "T3G 3X7"
click at [322, 117] on input "tel" at bounding box center [399, 118] width 176 height 15
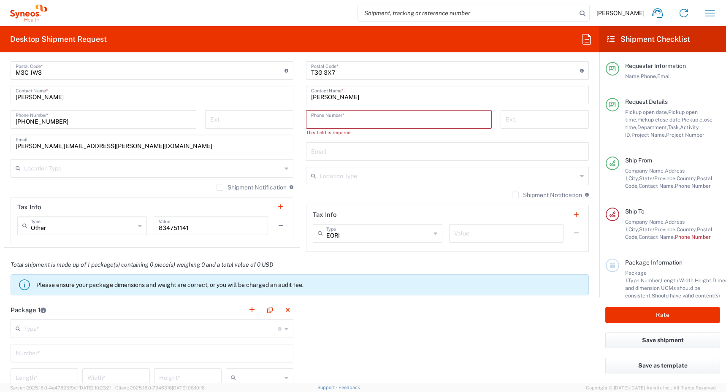
paste input "5877178824"
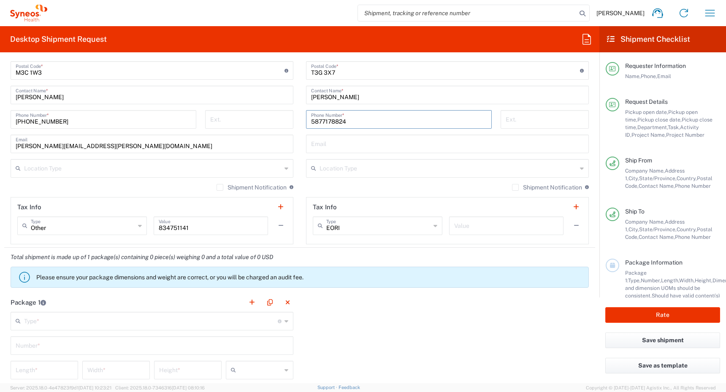
type input "5877178824"
paste input "[EMAIL_ADDRESS][DOMAIN_NAME]"
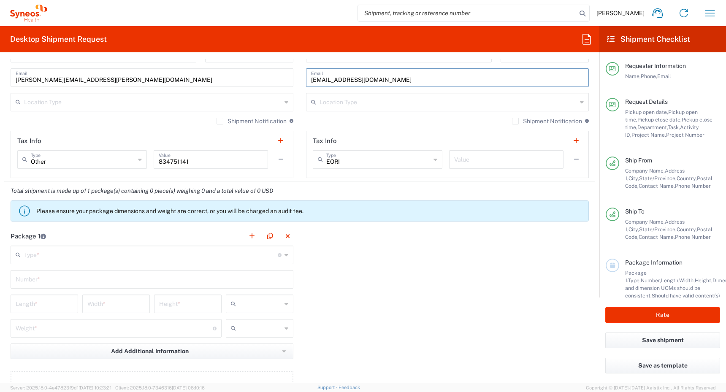
scroll to position [691, 0]
type input "[EMAIL_ADDRESS][DOMAIN_NAME]"
click at [281, 101] on div "Location Type" at bounding box center [152, 101] width 283 height 19
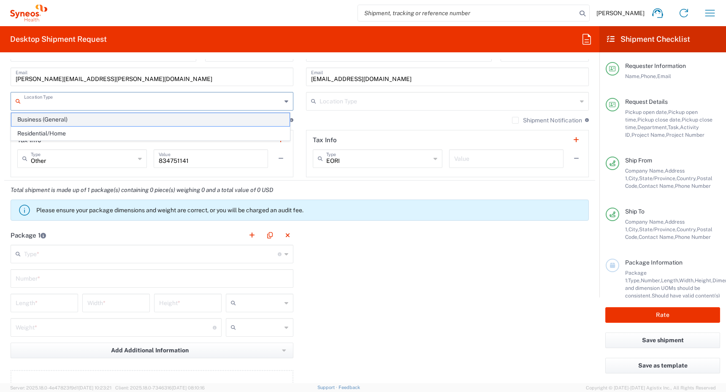
click at [234, 119] on span "Business (General)" at bounding box center [150, 119] width 278 height 13
type input "Business (General)"
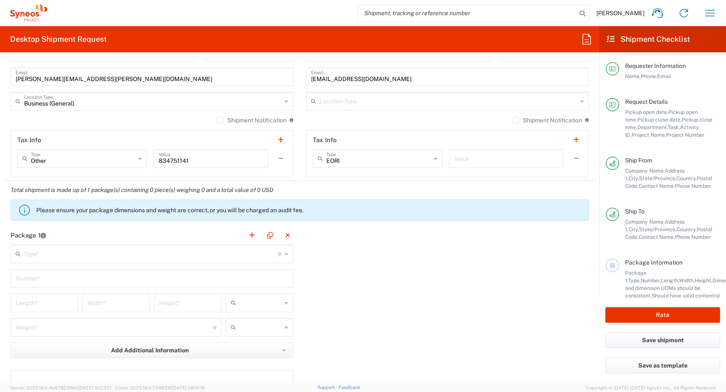
click at [389, 105] on input "text" at bounding box center [447, 100] width 257 height 15
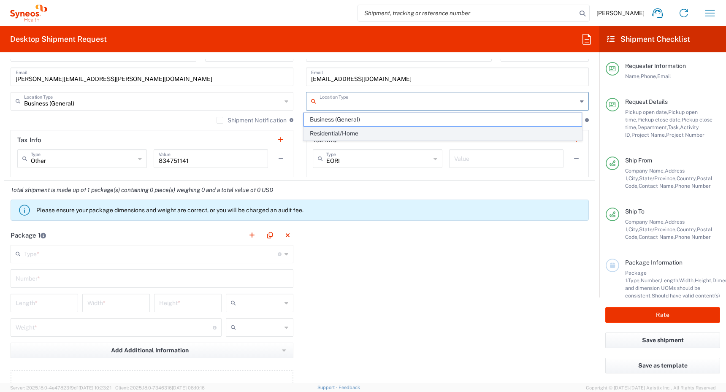
click at [383, 130] on span "Residential/Home" at bounding box center [443, 133] width 278 height 13
type input "Residential/Home"
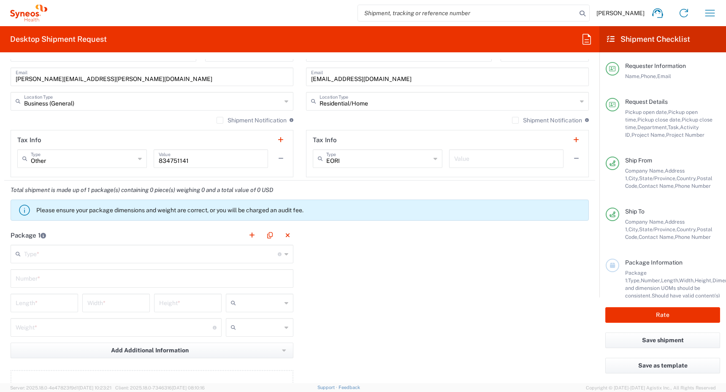
click at [512, 118] on label "Shipment Notification" at bounding box center [547, 120] width 70 height 7
click at [515, 120] on input "Shipment Notification" at bounding box center [515, 120] width 0 height 0
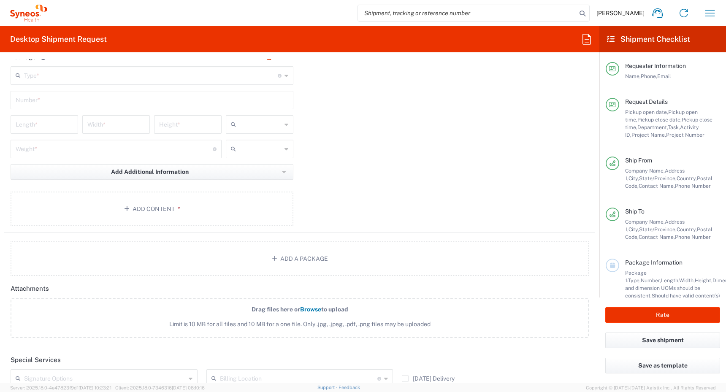
scroll to position [870, 0]
click at [199, 78] on input "text" at bounding box center [151, 74] width 254 height 15
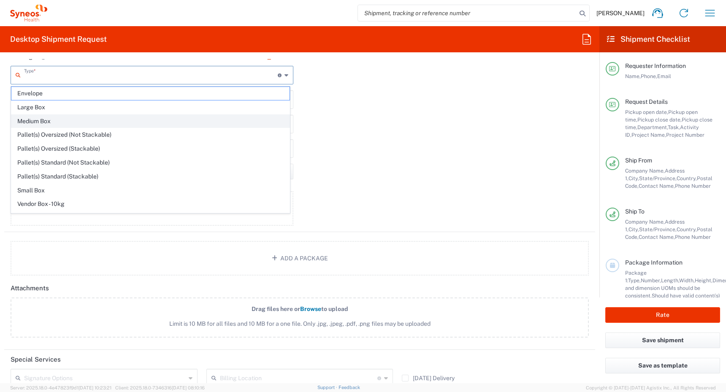
click at [179, 122] on span "Medium Box" at bounding box center [150, 121] width 278 height 13
type input "Medium Box"
type input "13"
type input "11.5"
type input "2.5"
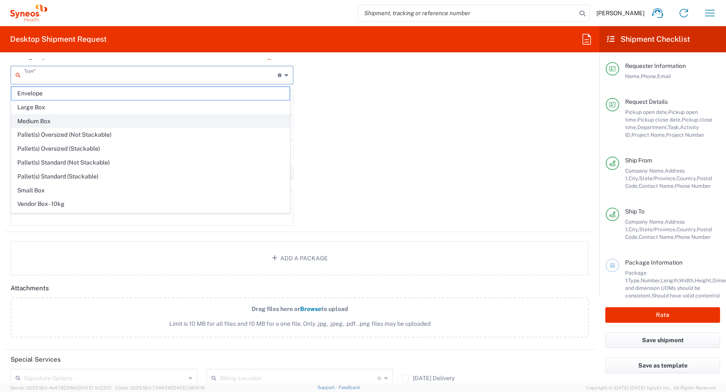
type input "in"
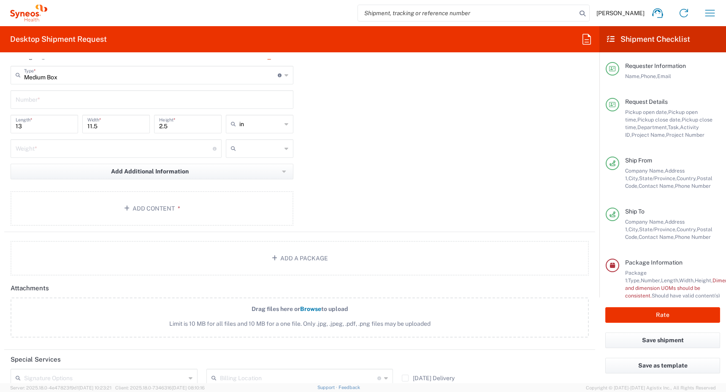
click at [182, 100] on input "text" at bounding box center [152, 99] width 273 height 15
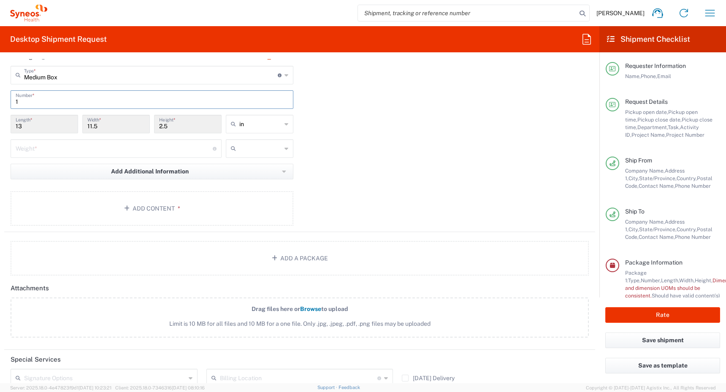
type input "1"
click at [166, 147] on input "number" at bounding box center [114, 148] width 197 height 15
type input "7"
click at [237, 178] on span "lbs" at bounding box center [256, 180] width 65 height 13
type input "lbs"
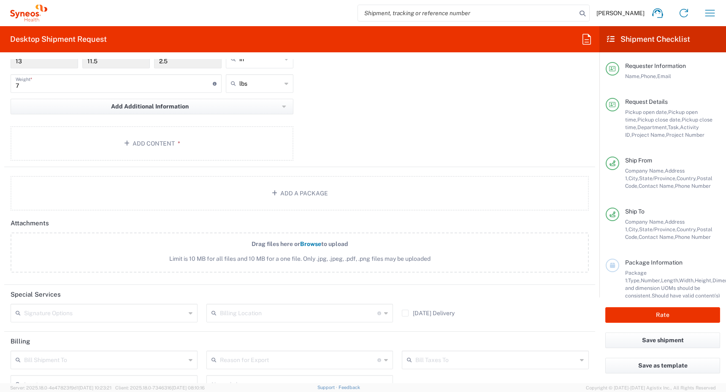
scroll to position [939, 0]
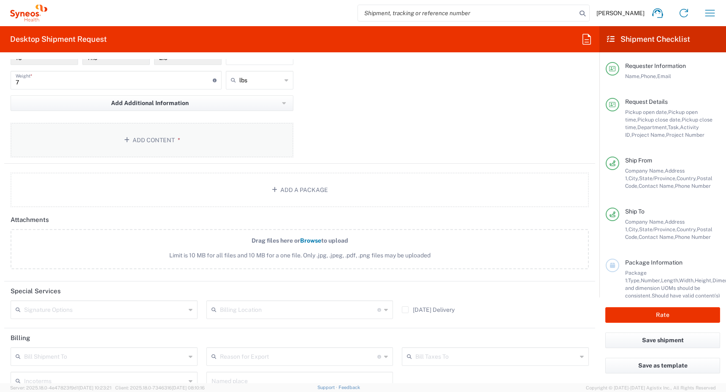
click at [183, 141] on button "Add Content *" at bounding box center [152, 140] width 283 height 35
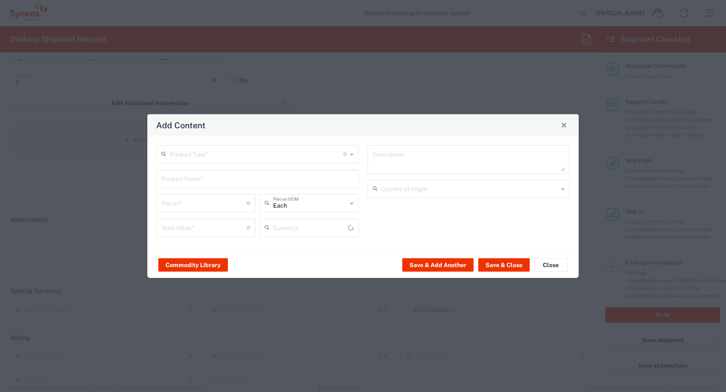
type input "US Dollar"
click at [211, 155] on input "text" at bounding box center [256, 153] width 173 height 15
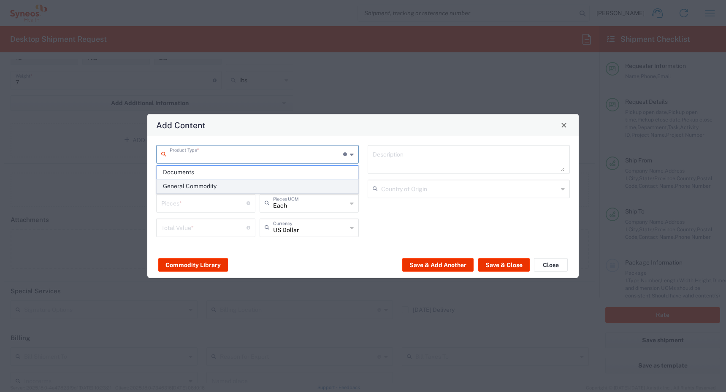
click at [204, 186] on span "General Commodity" at bounding box center [257, 186] width 201 height 13
type input "General Commodity"
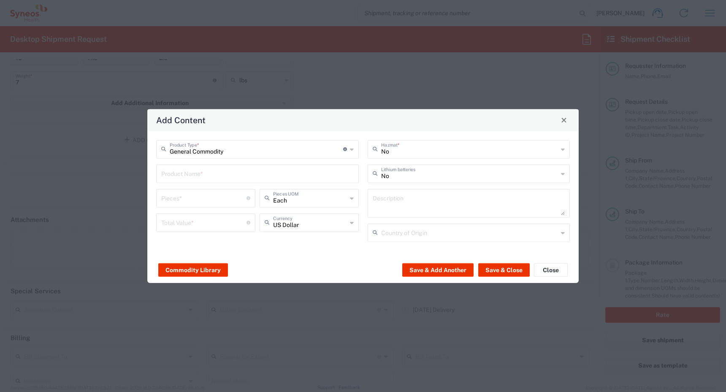
click at [203, 176] on input "text" at bounding box center [257, 172] width 192 height 15
click at [193, 194] on div "General Commodity Product Type * Document: Paper document generated internally …" at bounding box center [257, 194] width 211 height 108
type input "1"
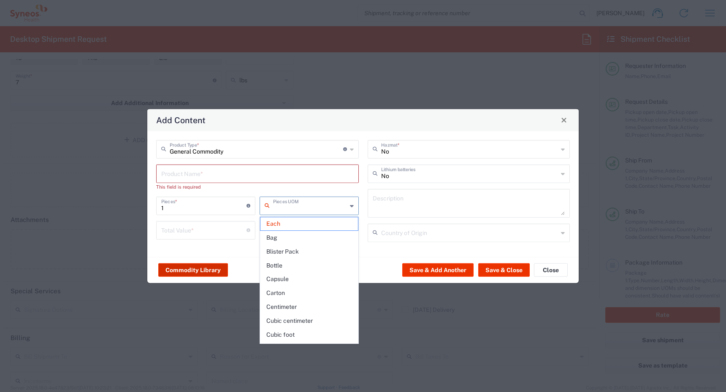
click at [186, 266] on button "Commodity Library" at bounding box center [193, 270] width 70 height 14
type input "Each"
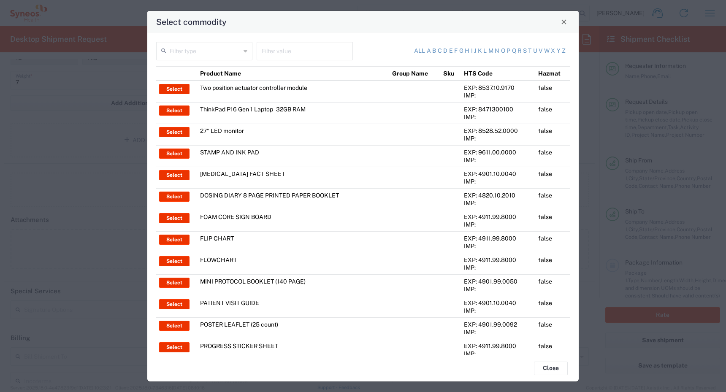
click at [196, 51] on input "text" at bounding box center [205, 50] width 71 height 15
click at [198, 69] on span "Product Name" at bounding box center [203, 69] width 93 height 13
type input "Product Name"
click at [286, 47] on input "text" at bounding box center [305, 50] width 86 height 15
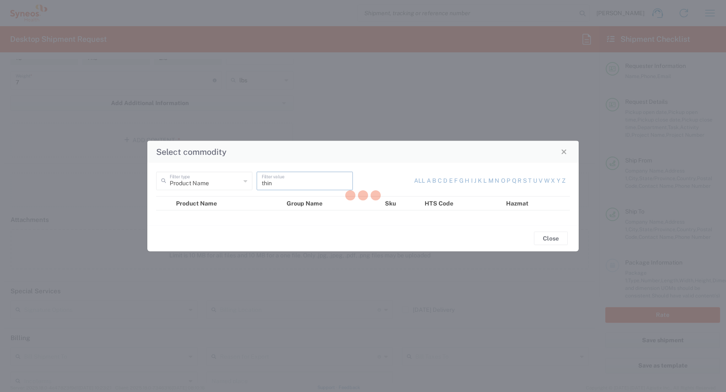
type input "think"
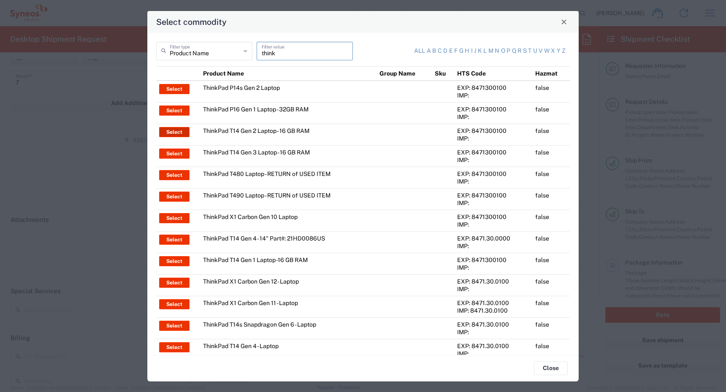
click at [177, 128] on button "Select" at bounding box center [174, 132] width 30 height 10
type input "ThinkPad T14 Gen 2 Laptop - 16 GB RAM"
type textarea "Intel Core i7-1156G7 vProÂ® Processor - 14"- 16 GB RAM - 512 GB SSD"
type input "[GEOGRAPHIC_DATA]"
type input "Yes"
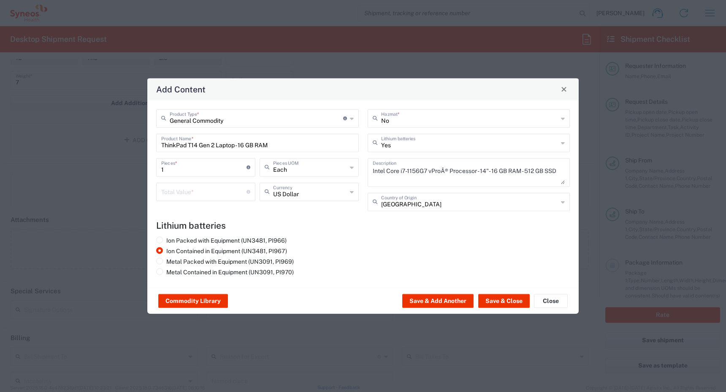
click at [190, 191] on input "number" at bounding box center [203, 191] width 85 height 15
type input "1700"
click at [502, 298] on button "Save & Close" at bounding box center [503, 301] width 51 height 14
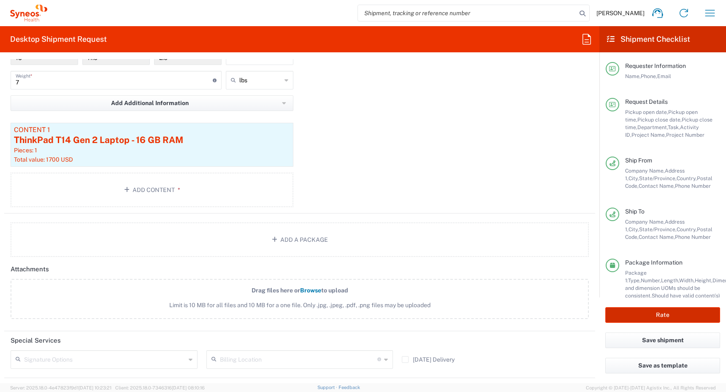
click at [655, 315] on button "Rate" at bounding box center [662, 315] width 115 height 16
type input "4510 DEPARTMENTAL EXPENSE"
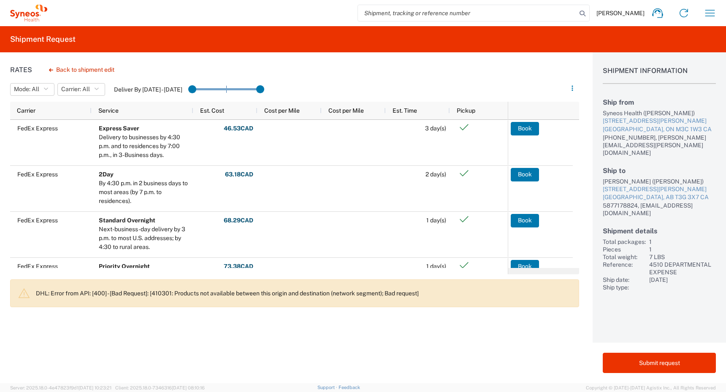
click at [609, 178] on div "[PERSON_NAME] ([PERSON_NAME])" at bounding box center [659, 182] width 113 height 8
click at [627, 178] on div "[PERSON_NAME] ([PERSON_NAME])" at bounding box center [659, 182] width 113 height 8
copy div "[PERSON_NAME]"
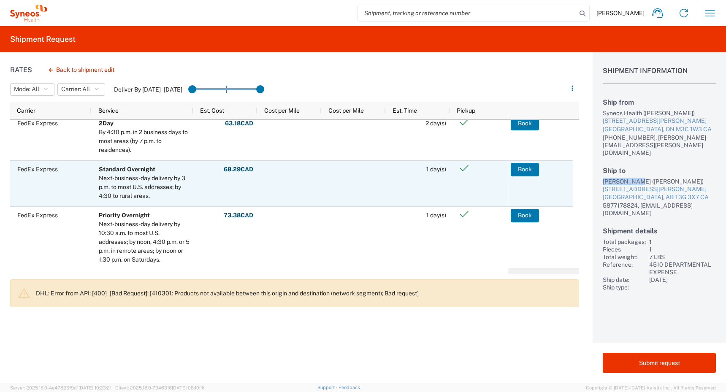
scroll to position [54, 0]
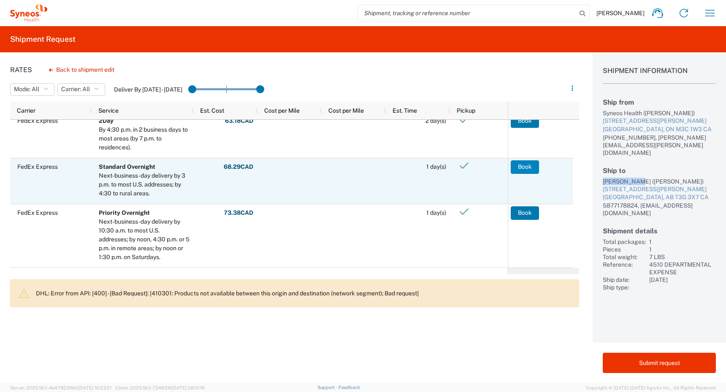
click at [521, 165] on button "Book" at bounding box center [525, 167] width 28 height 14
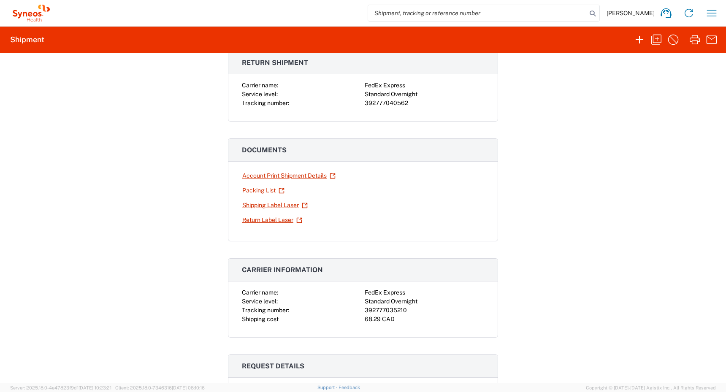
scroll to position [65, 0]
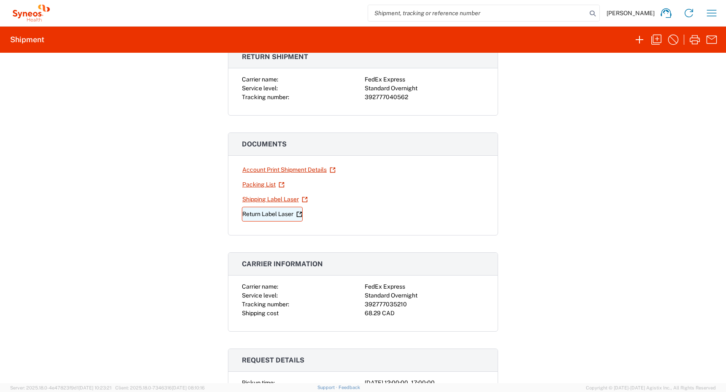
click at [260, 216] on link "Return Label Laser" at bounding box center [272, 214] width 61 height 15
click at [257, 200] on link "Shipping Label Laser" at bounding box center [275, 199] width 66 height 15
